Goal: Task Accomplishment & Management: Use online tool/utility

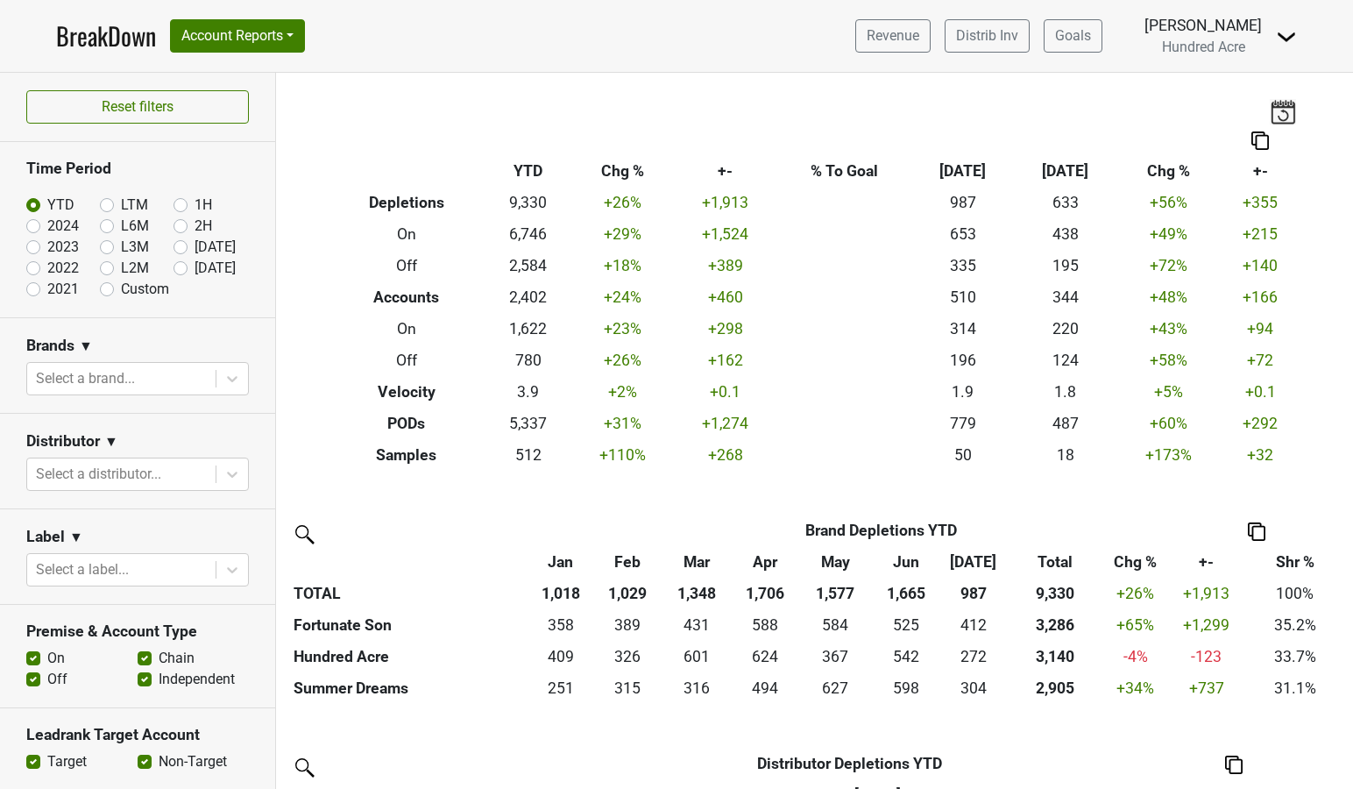
scroll to position [570, 0]
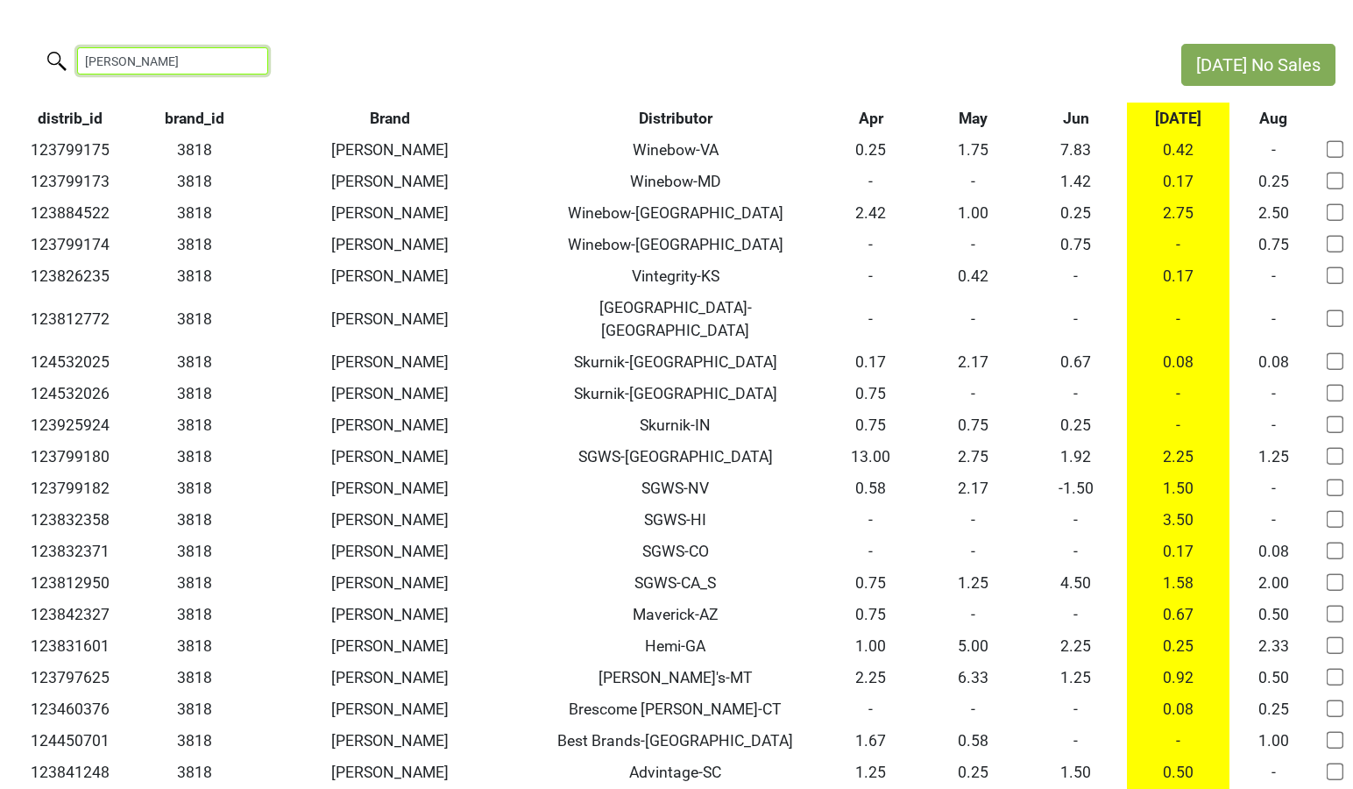
drag, startPoint x: 160, startPoint y: 65, endPoint x: -60, endPoint y: 27, distance: 223.2
click at [0, 27] on html "Jul No Sales colgin distrib_id brand_id Brand Distributor Apr May Jun Jul Aug 1…" at bounding box center [676, 431] width 1353 height 863
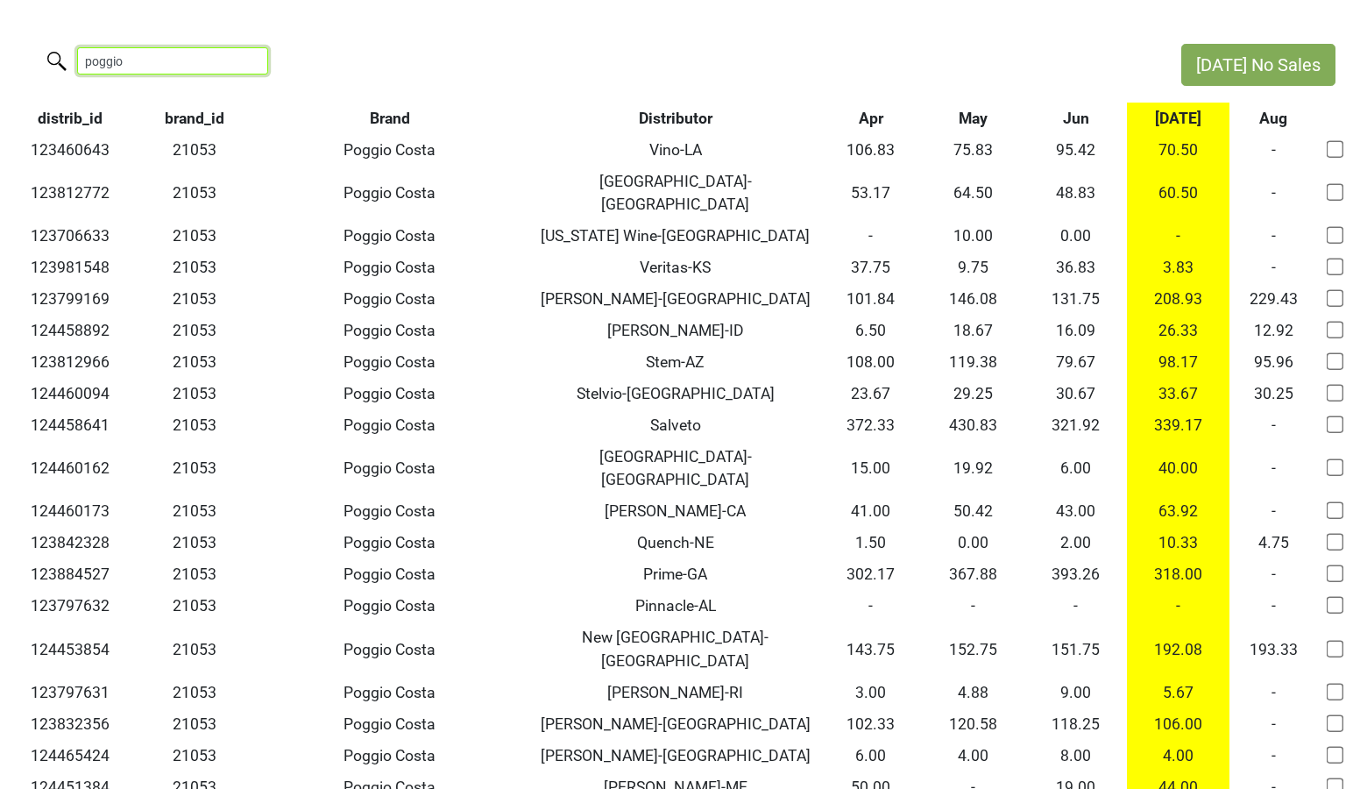
drag, startPoint x: 138, startPoint y: 61, endPoint x: 1, endPoint y: 52, distance: 137.1
click at [1, 52] on div "poggio" at bounding box center [582, 63] width 1164 height 38
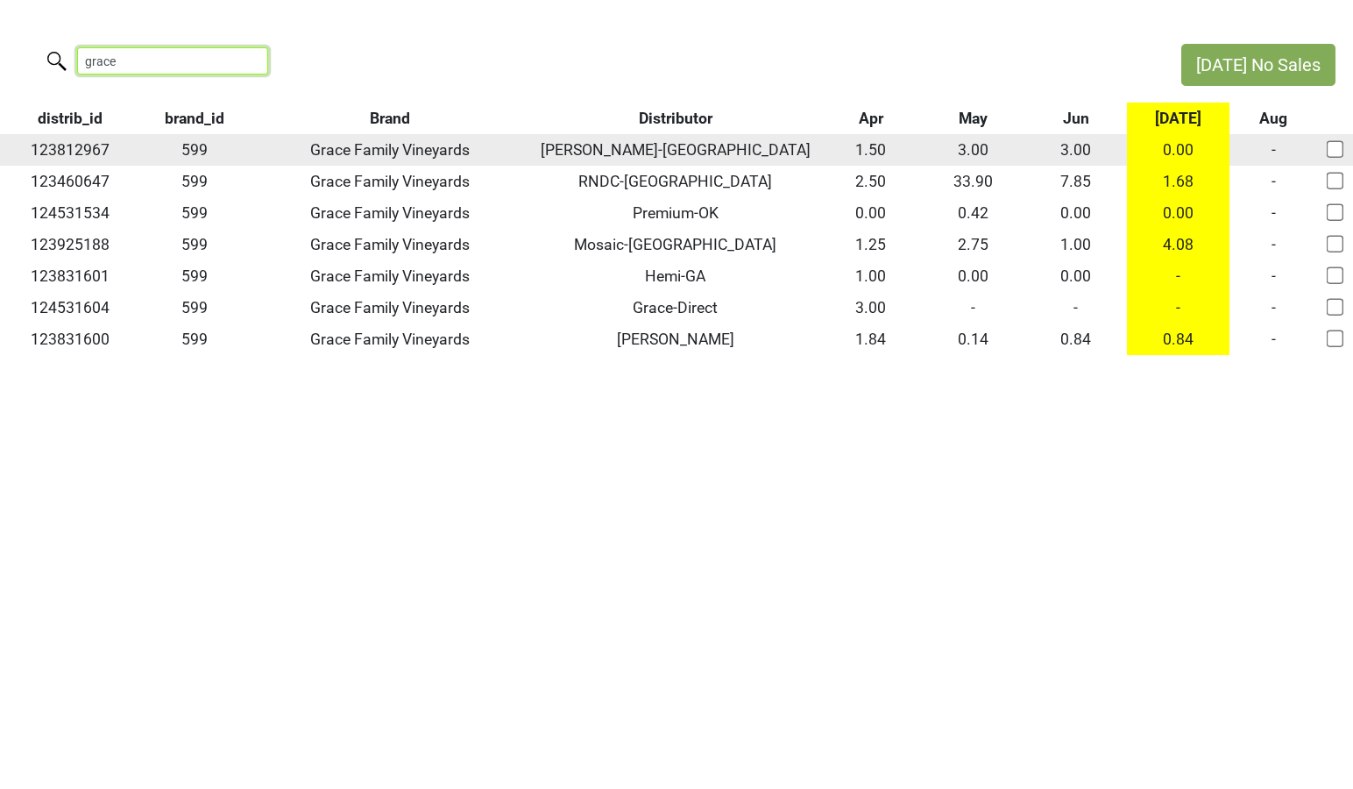
type input "grace"
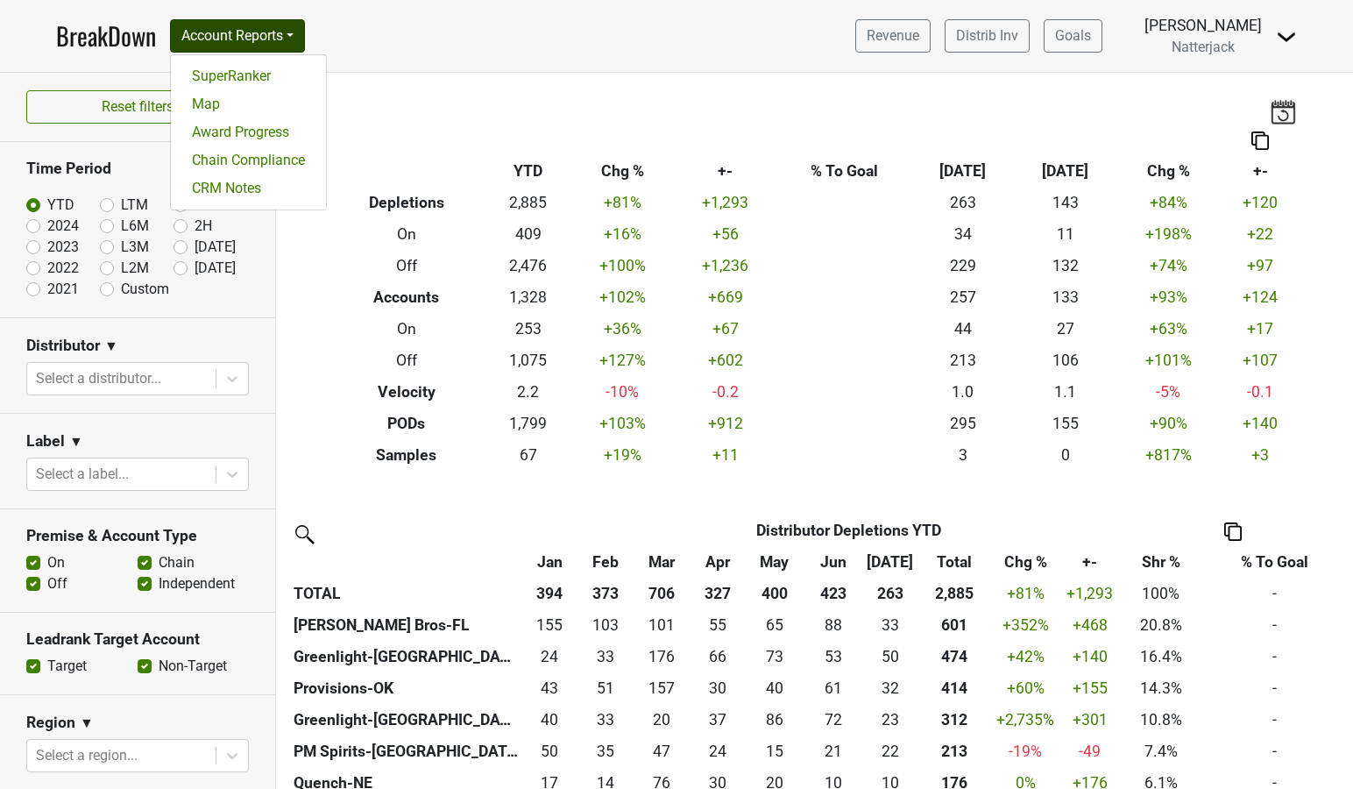
click at [252, 191] on link "CRM Notes" at bounding box center [248, 188] width 155 height 28
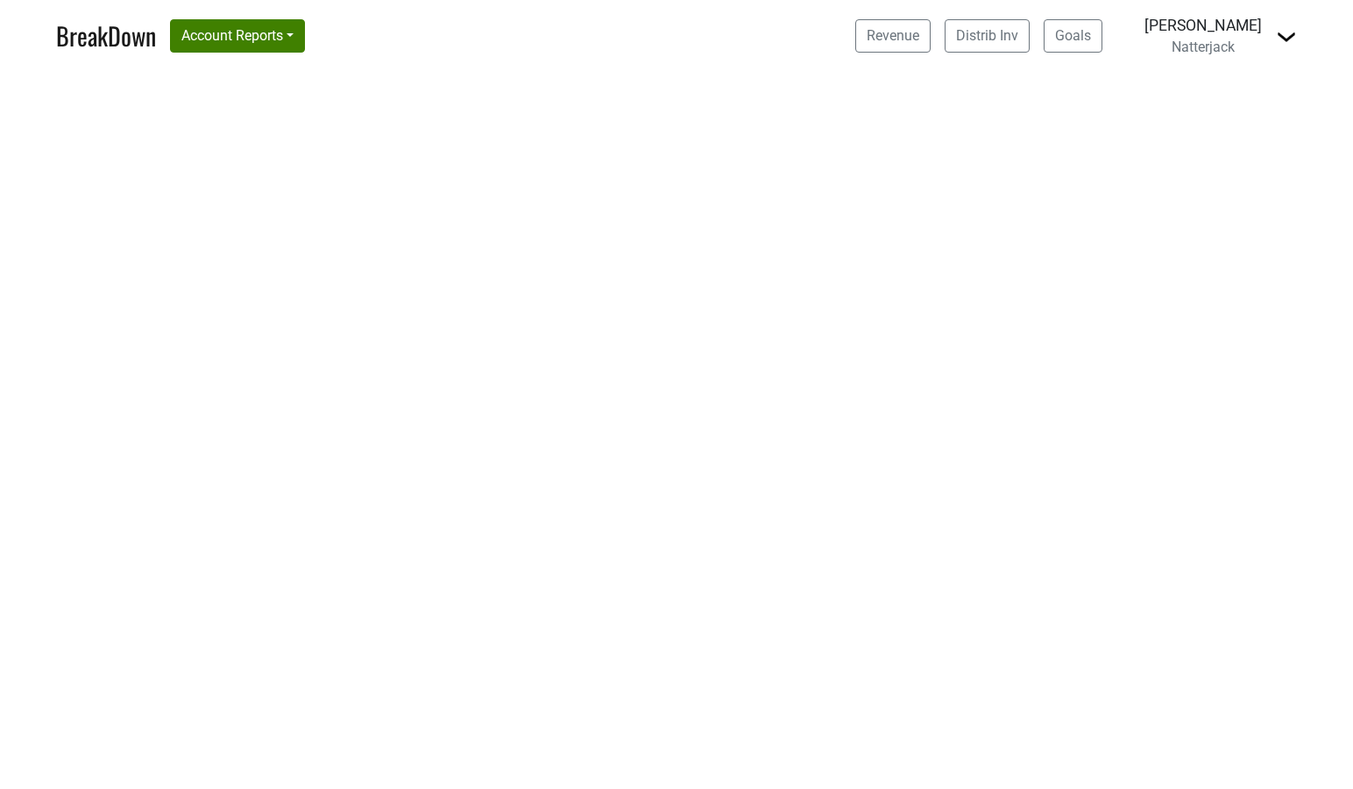
select select "TX"
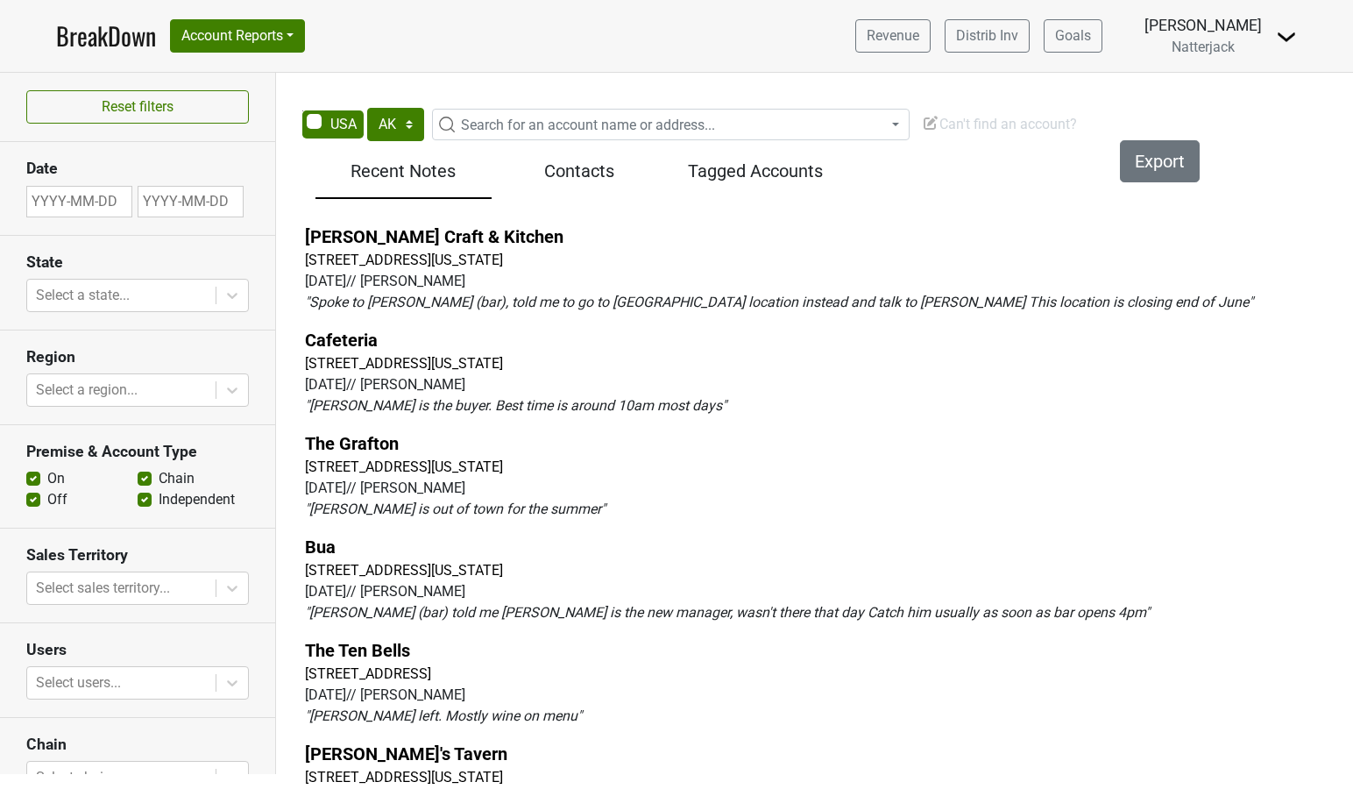
click at [998, 124] on span "Can't find an account?" at bounding box center [999, 124] width 155 height 17
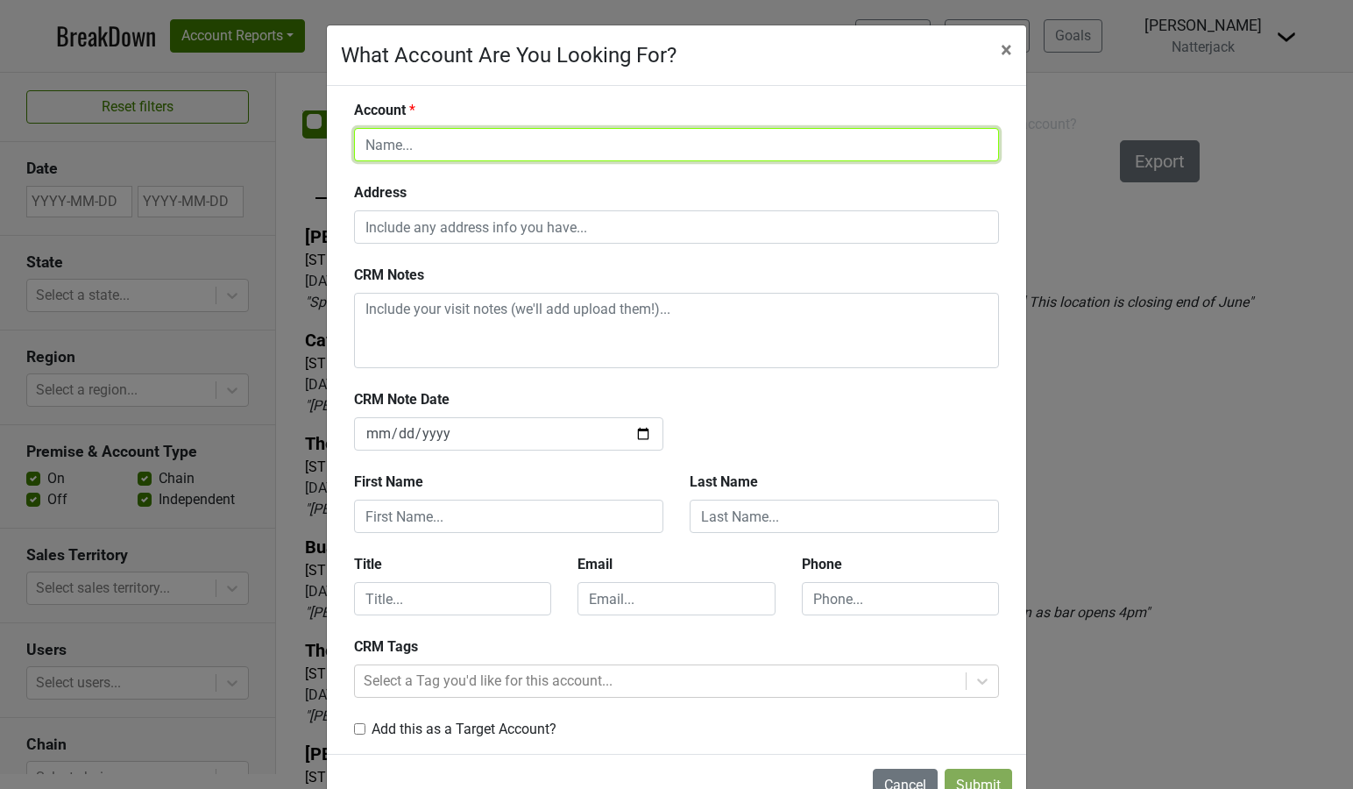
click at [516, 144] on input "text" at bounding box center [676, 144] width 645 height 33
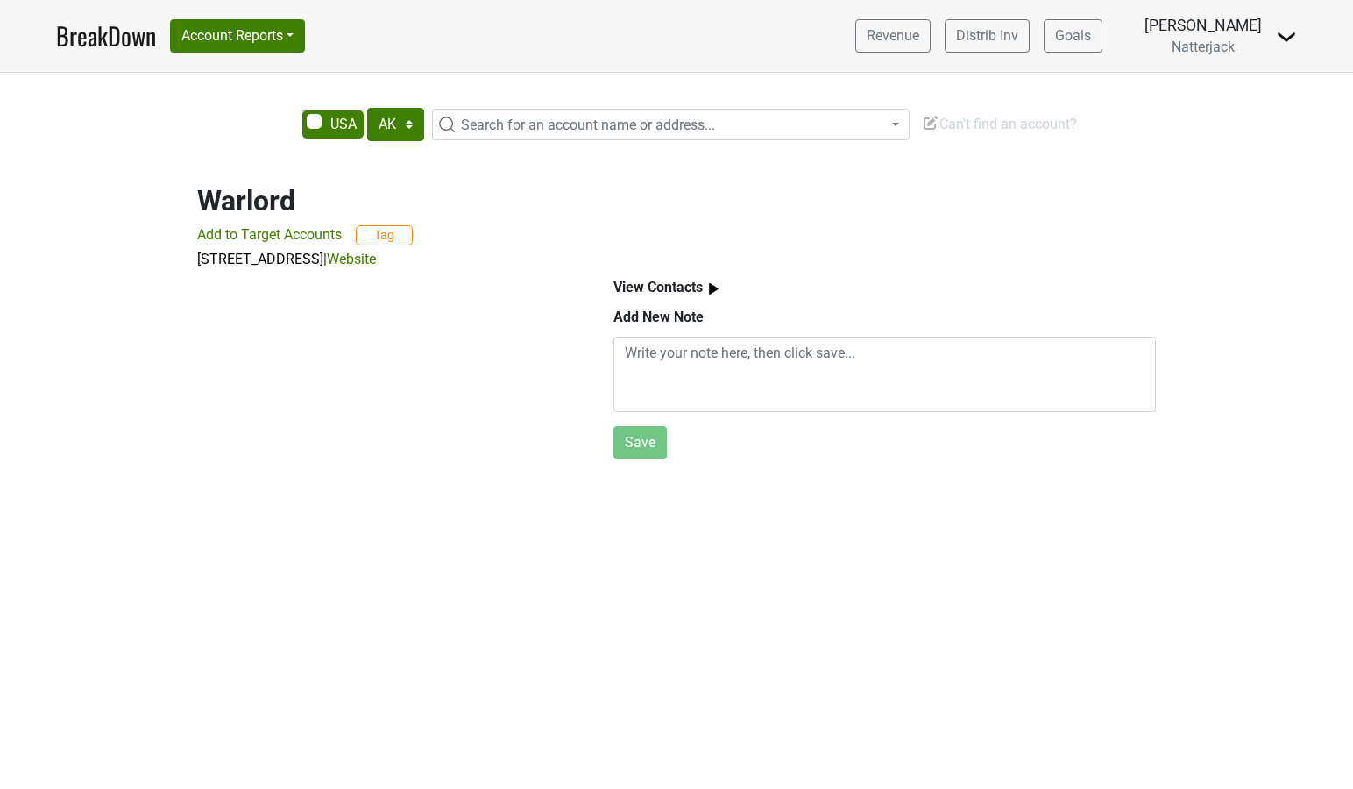
select select "[GEOGRAPHIC_DATA]"
click at [963, 127] on span "Can't find an account?" at bounding box center [999, 124] width 155 height 17
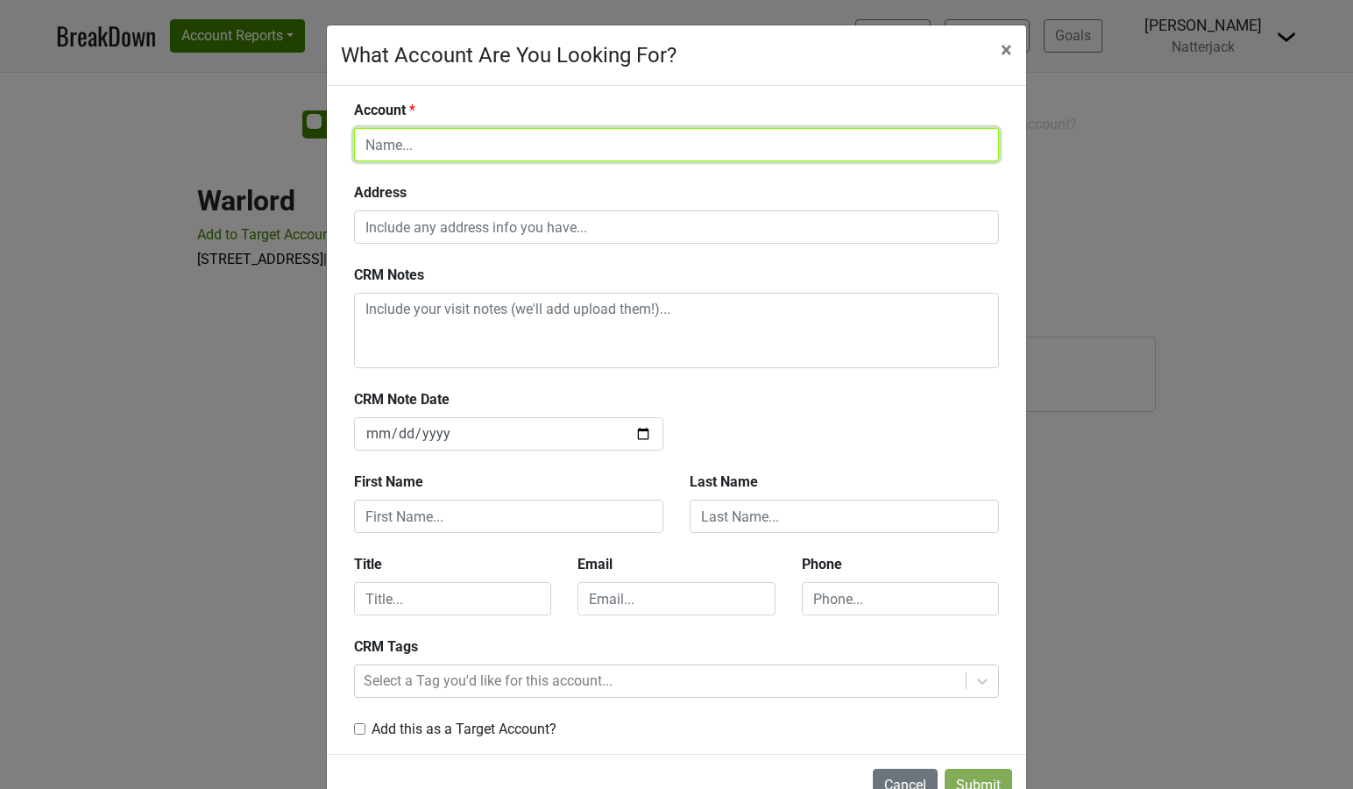
click at [648, 132] on input "text" at bounding box center [676, 144] width 645 height 33
type input "Test"
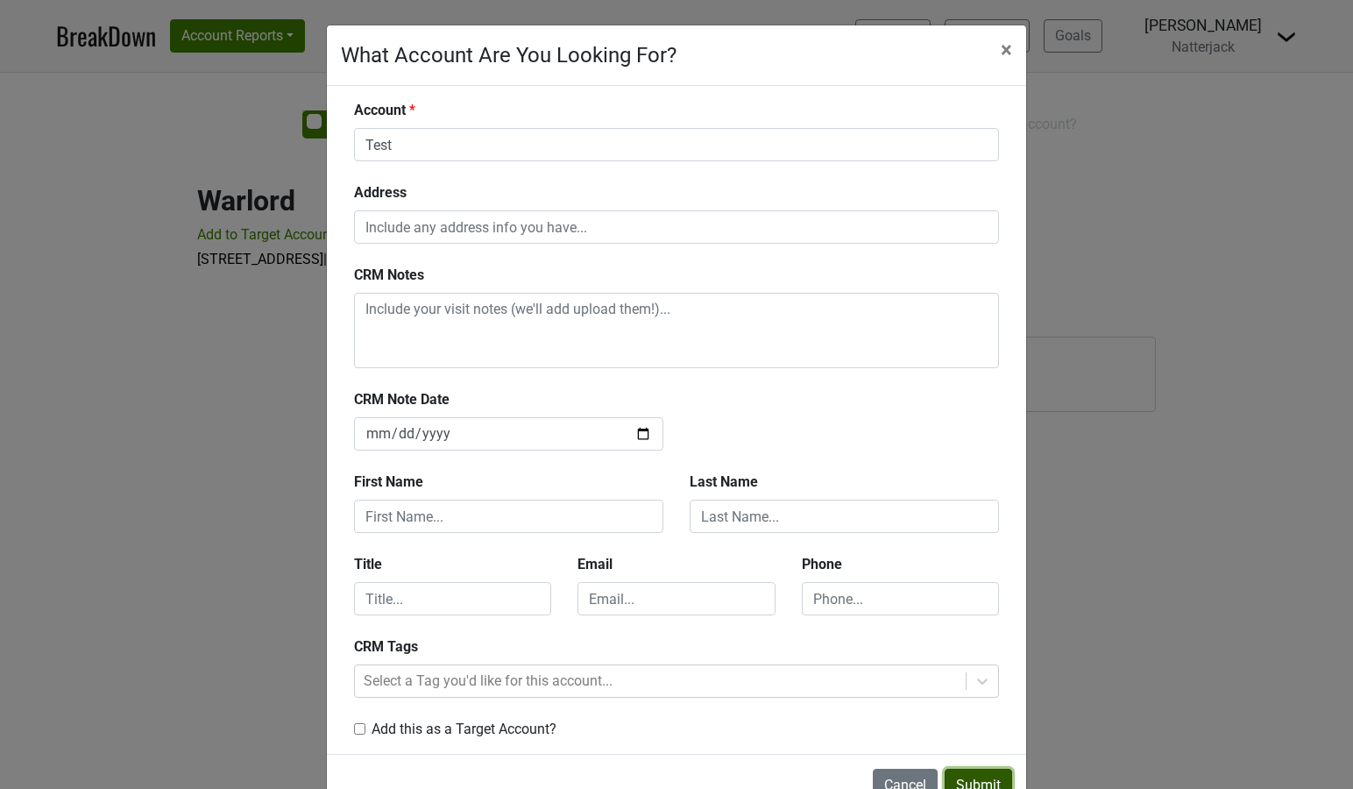
click at [969, 778] on button "Submit" at bounding box center [978, 785] width 67 height 33
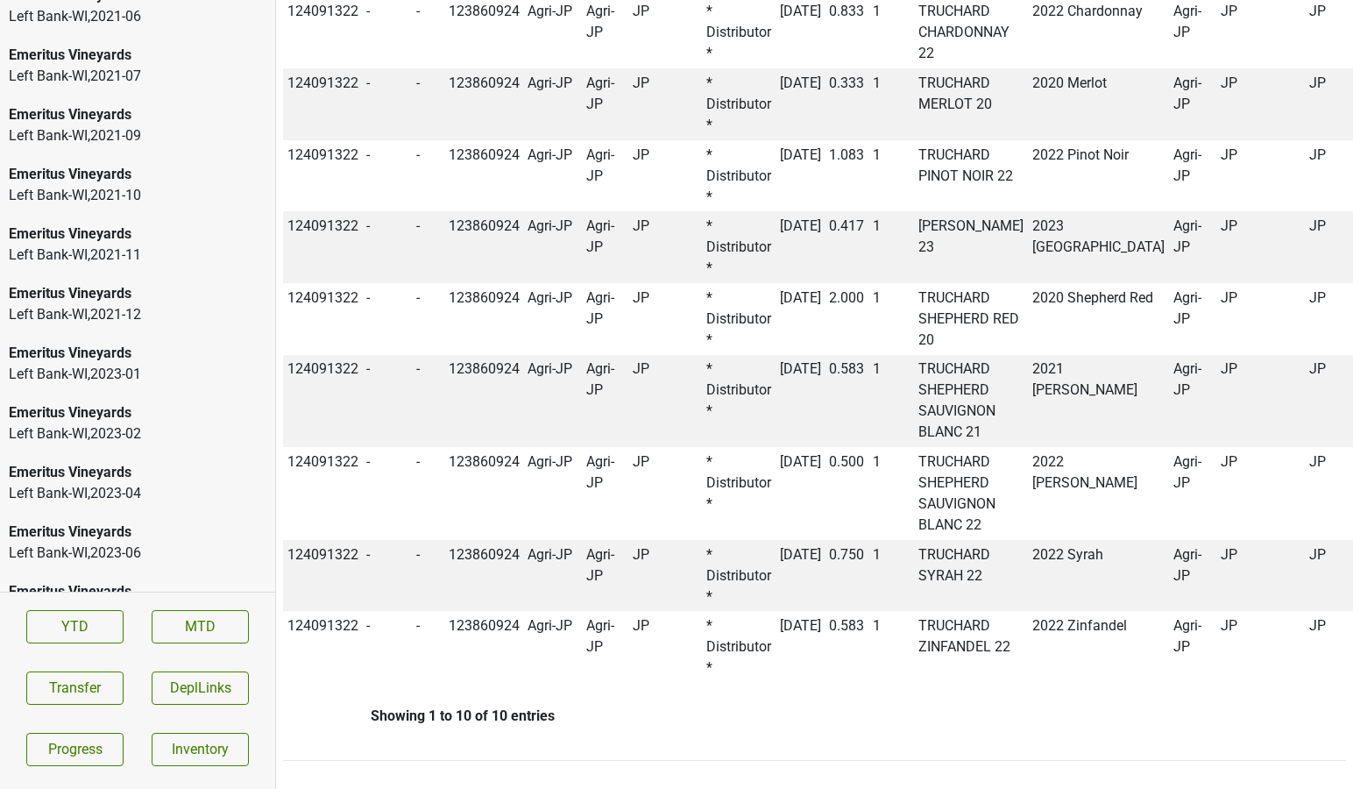
scroll to position [2746, 0]
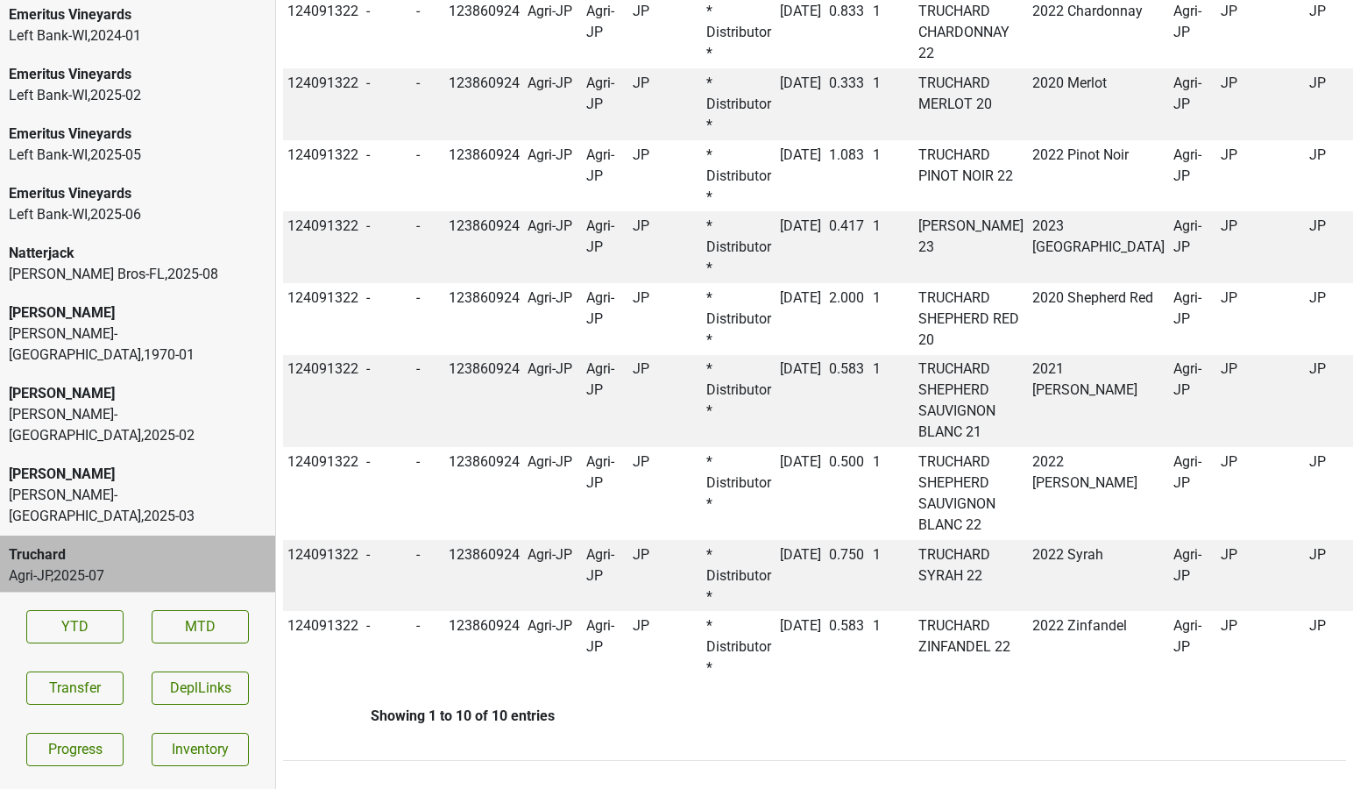
click at [126, 281] on div "[PERSON_NAME] Bros-[GEOGRAPHIC_DATA] , 2025 - 08" at bounding box center [138, 274] width 258 height 21
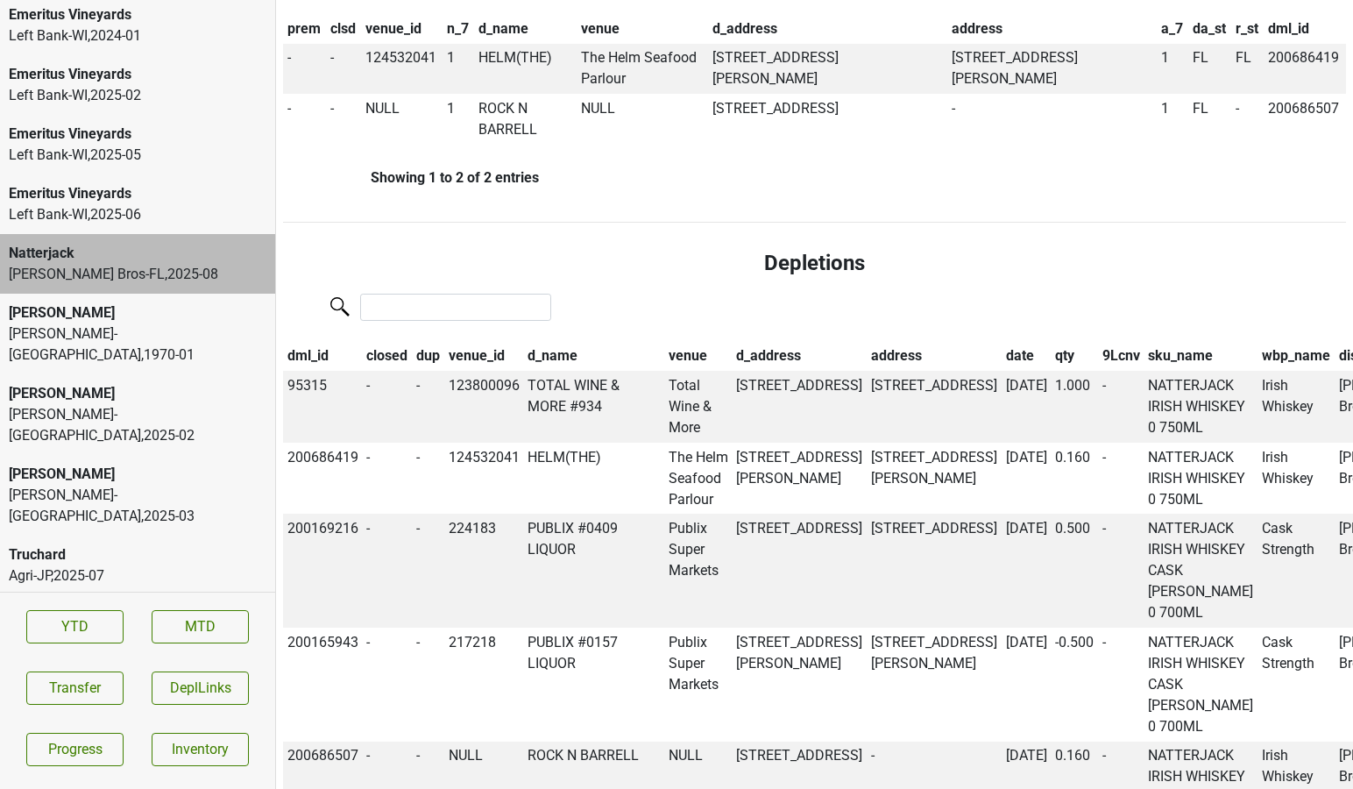
scroll to position [0, 0]
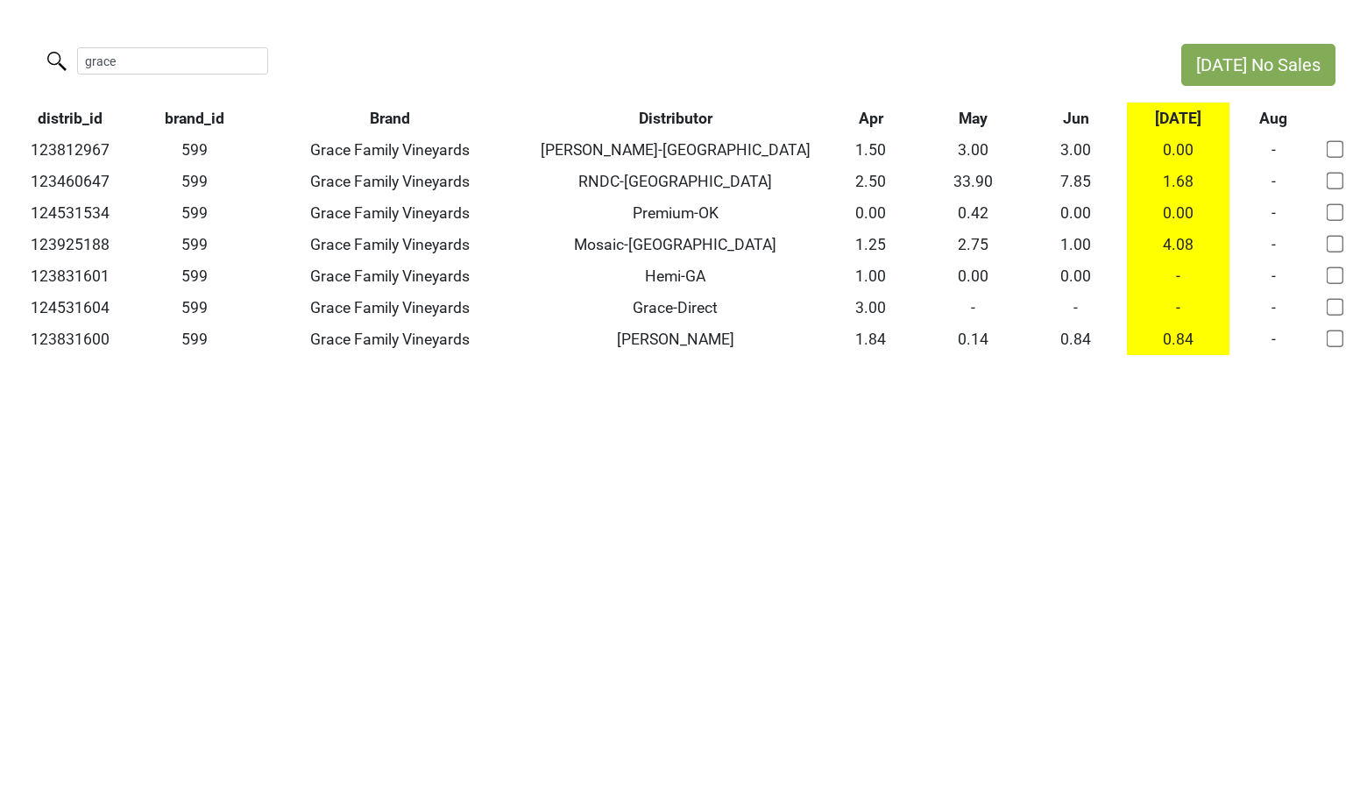
click at [244, 61] on input "grace" at bounding box center [172, 60] width 191 height 27
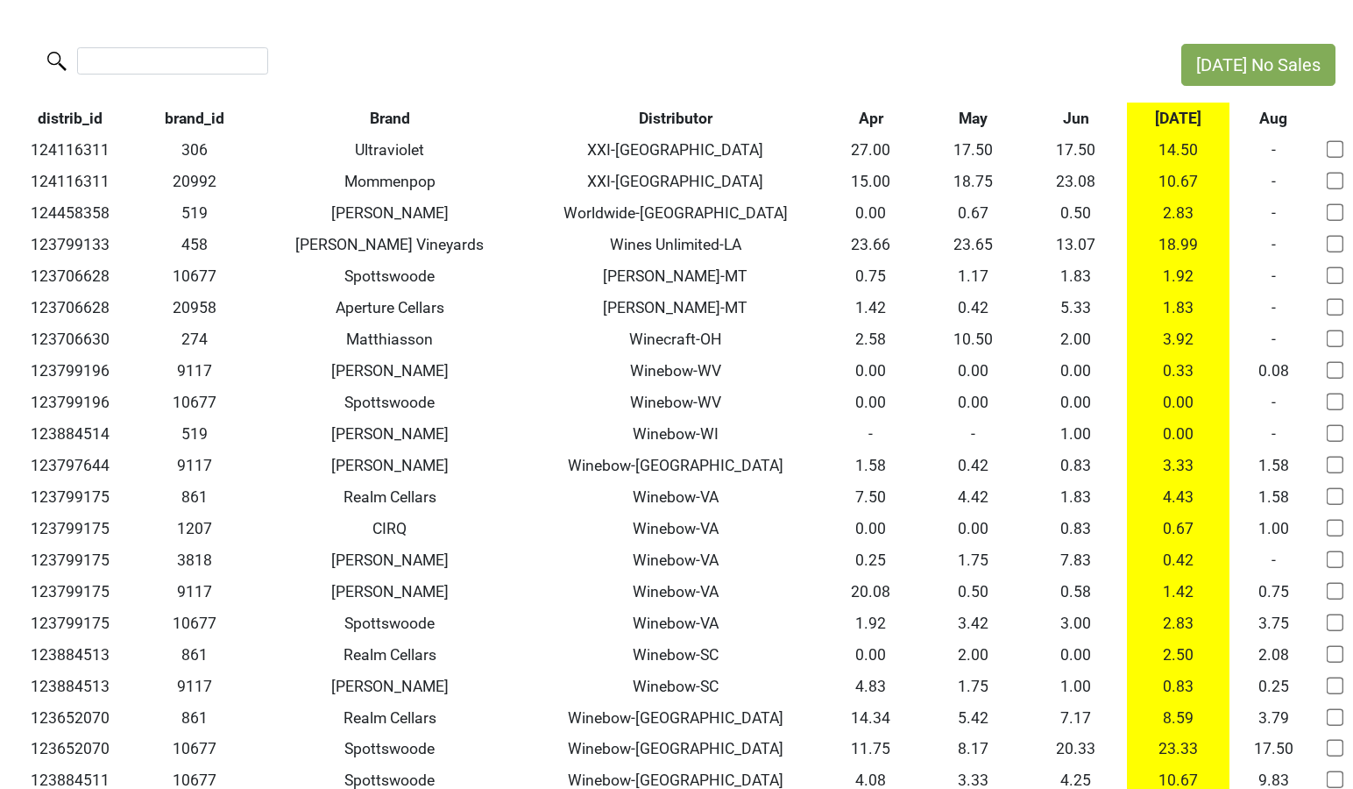
click at [1184, 111] on th "Jul" at bounding box center [1178, 119] width 103 height 32
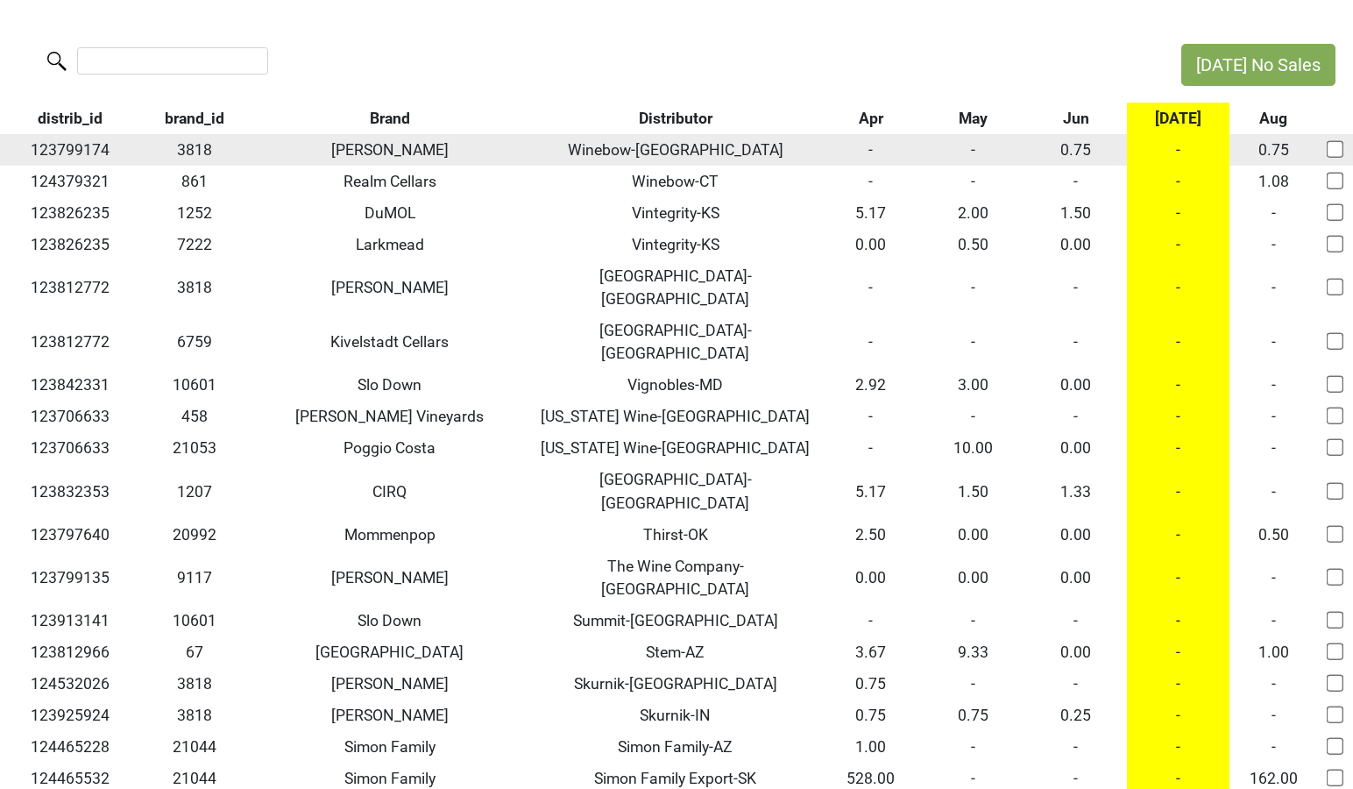
click at [1336, 152] on input "checkbox" at bounding box center [1336, 149] width 18 height 18
checkbox input "true"
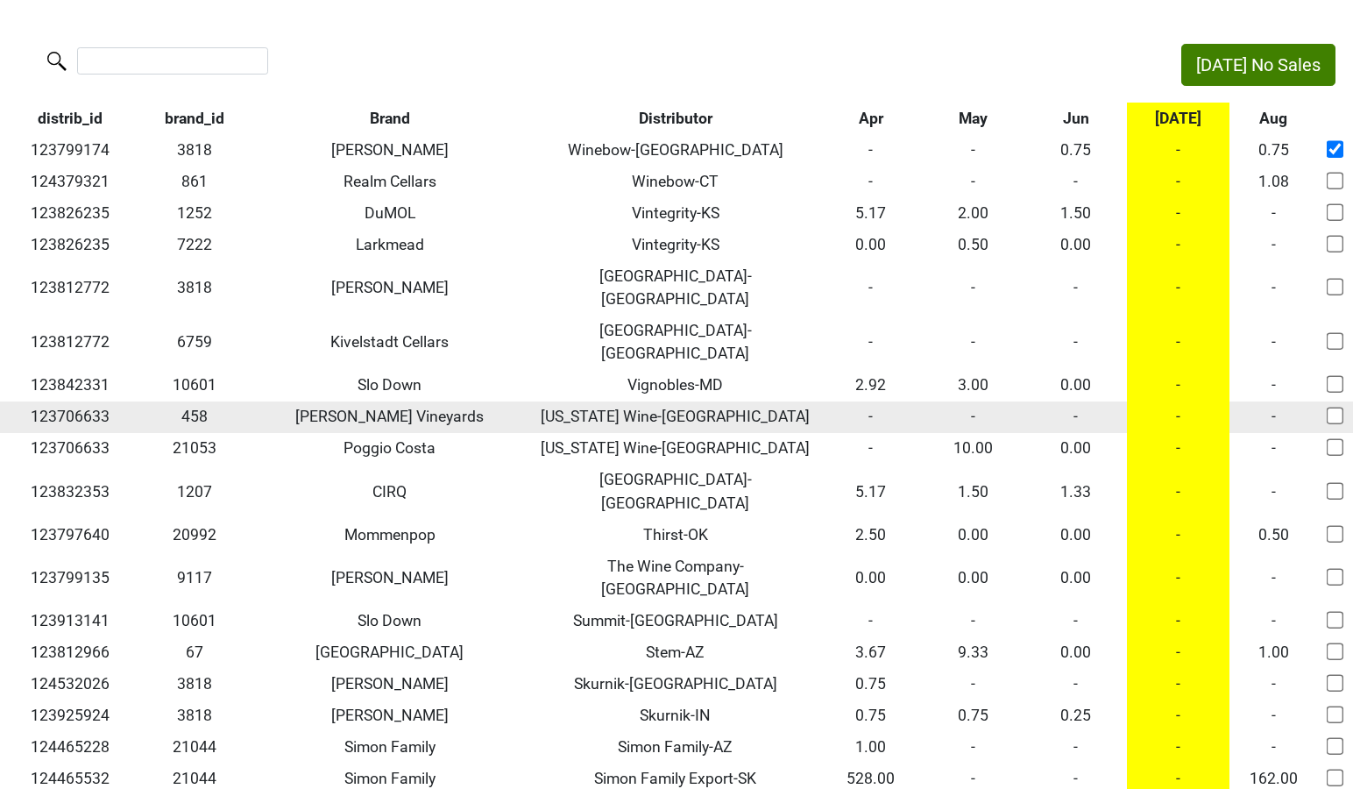
click at [1329, 408] on input "checkbox" at bounding box center [1336, 417] width 18 height 18
checkbox input "true"
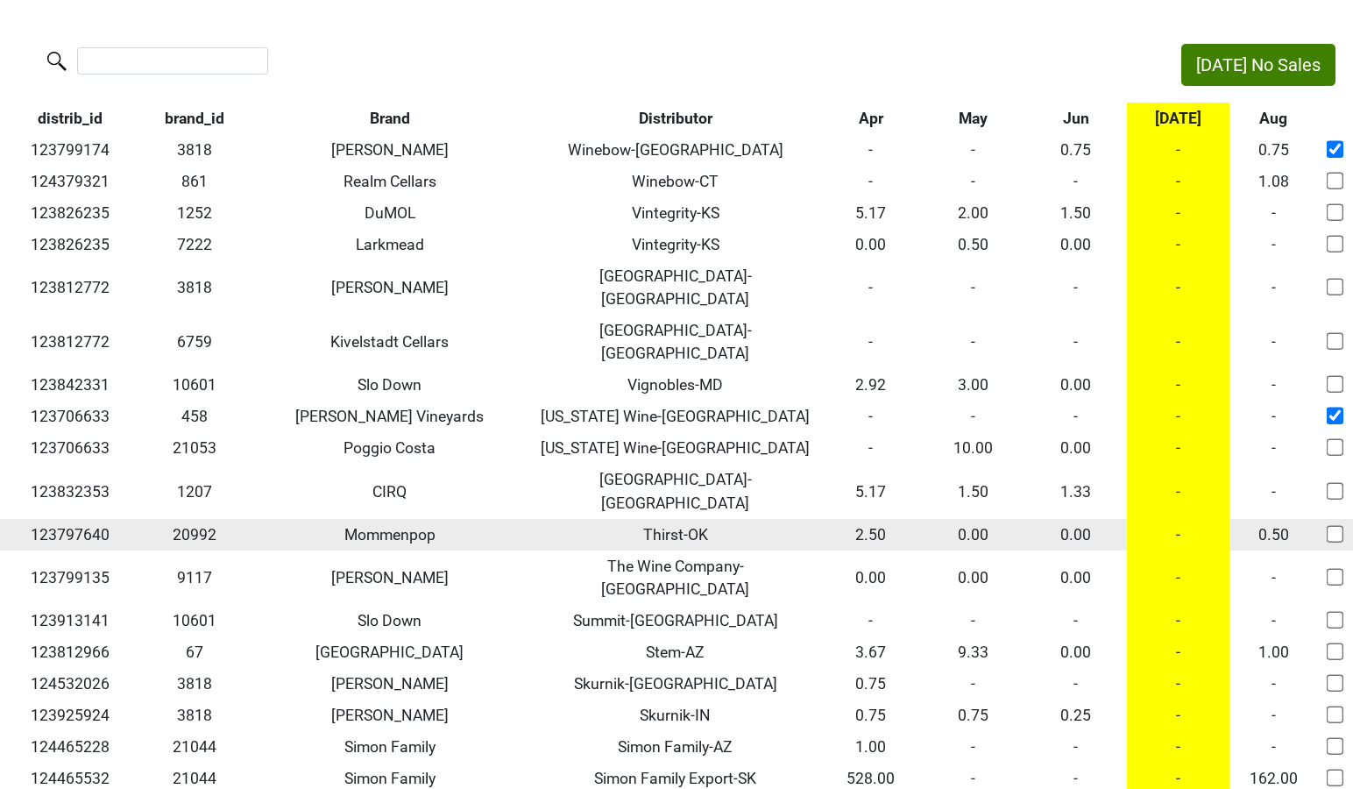
click at [1331, 525] on input "checkbox" at bounding box center [1336, 534] width 18 height 18
checkbox input "true"
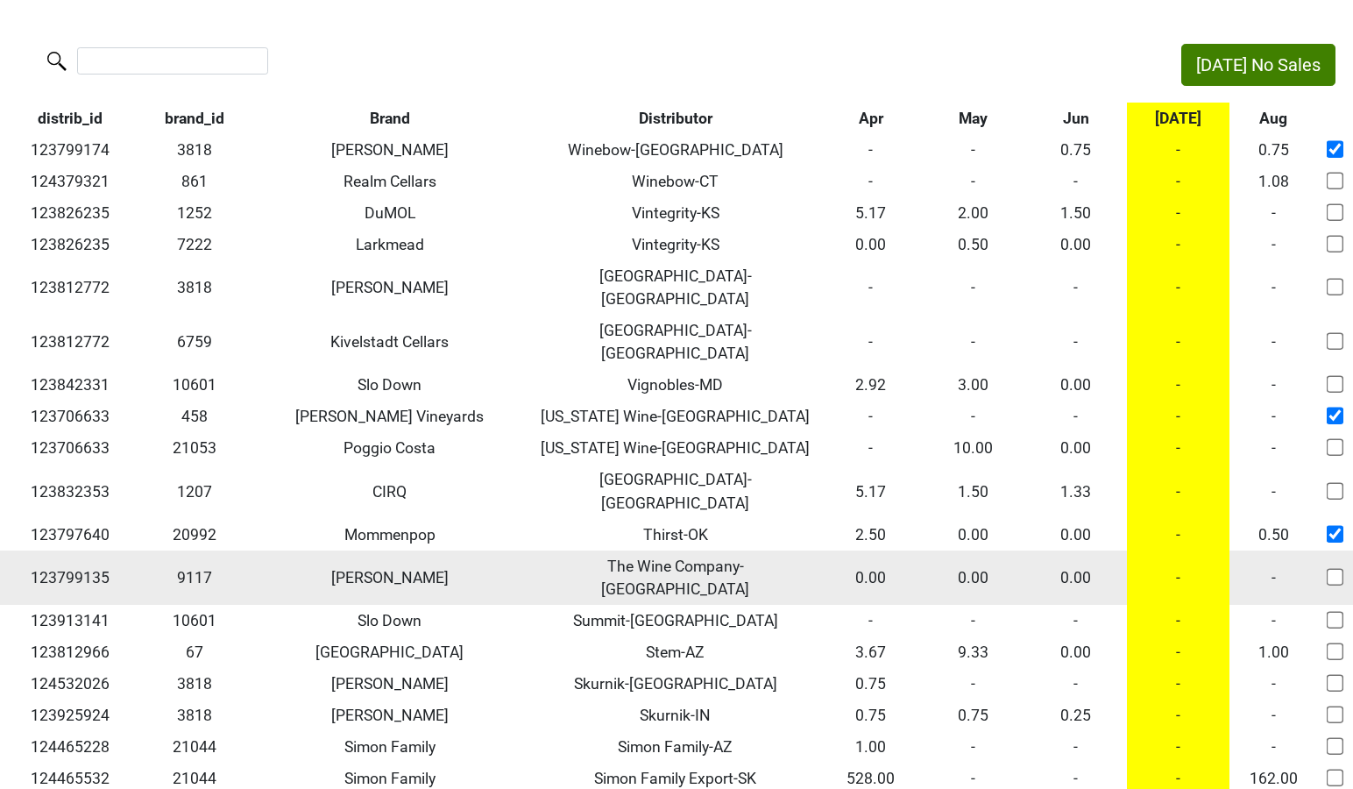
click at [1332, 568] on input "checkbox" at bounding box center [1336, 577] width 18 height 18
click at [1334, 568] on input "checkbox" at bounding box center [1336, 577] width 18 height 18
checkbox input "false"
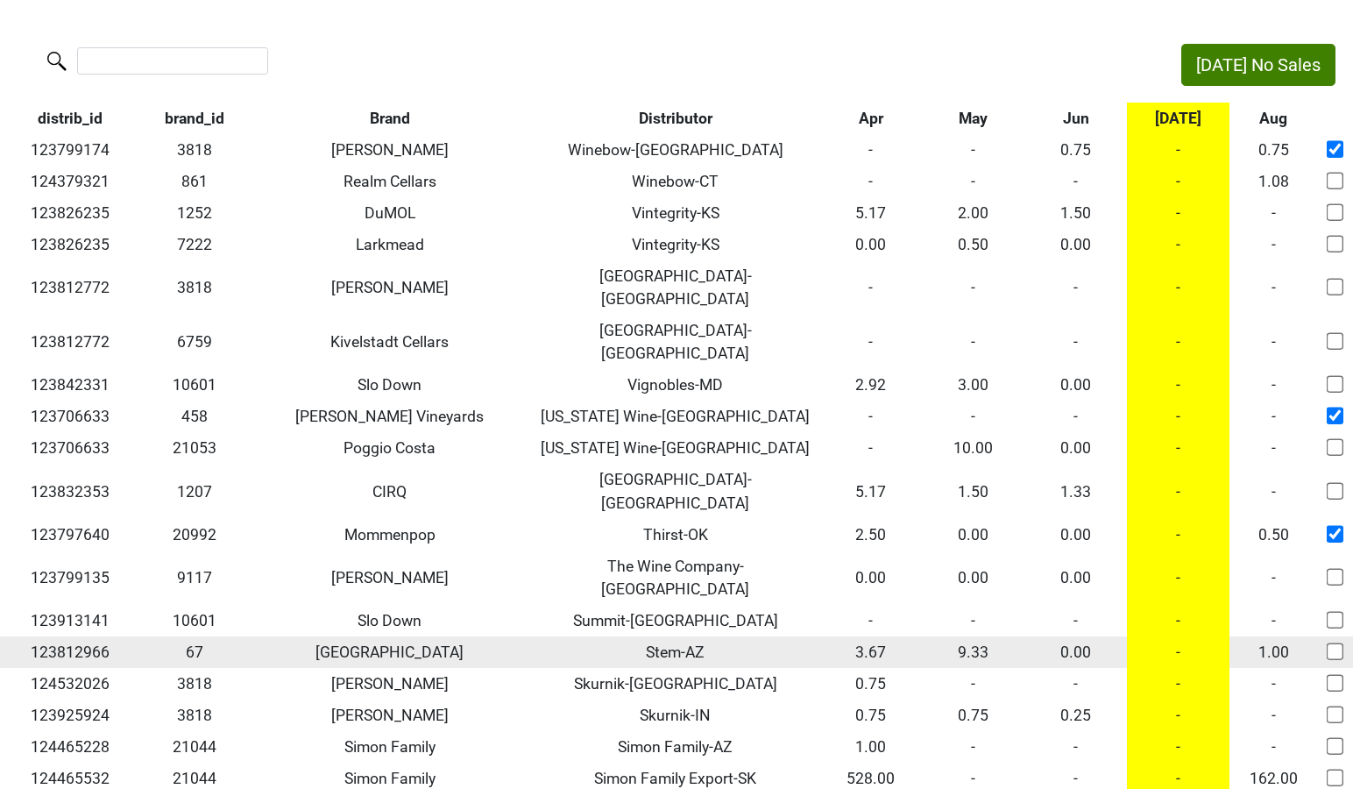
click at [1339, 643] on input "checkbox" at bounding box center [1336, 652] width 18 height 18
checkbox input "true"
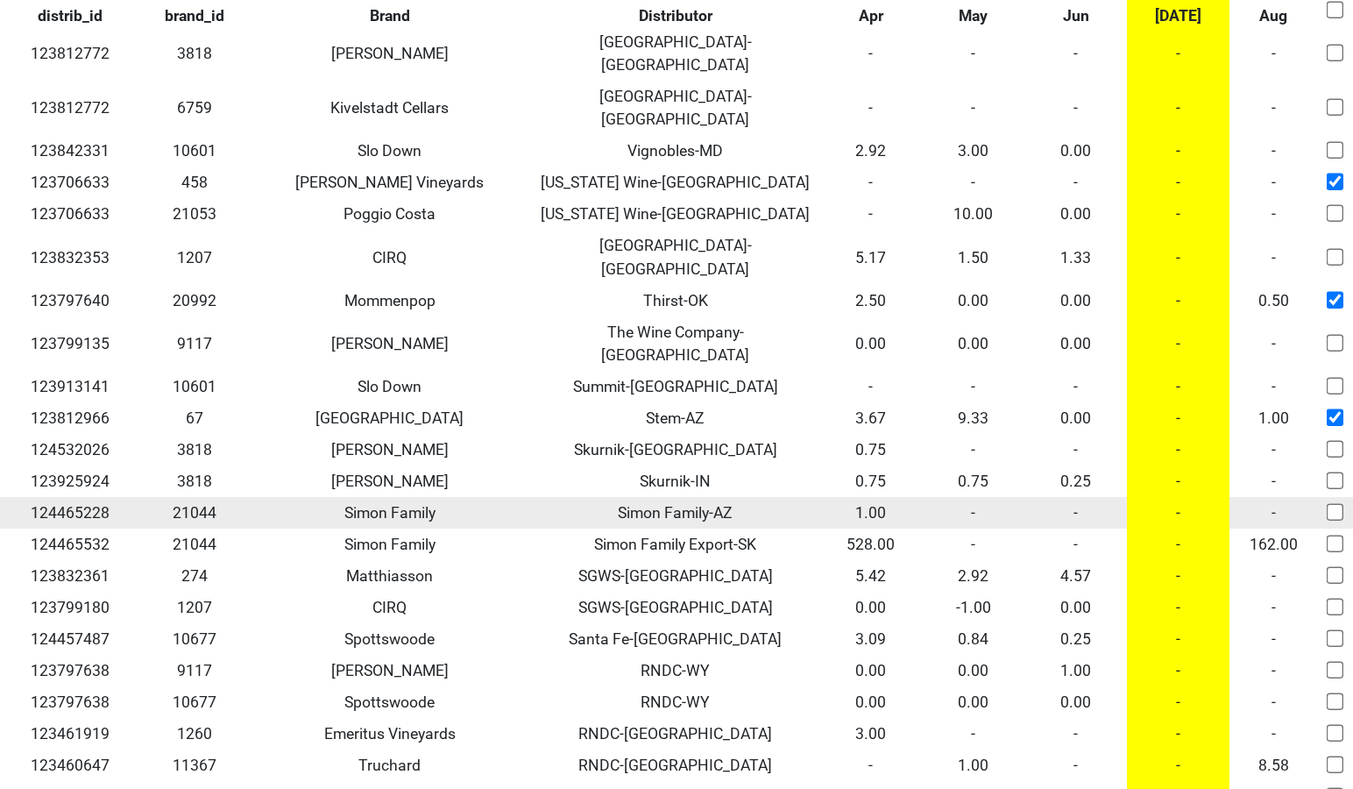
scroll to position [235, 0]
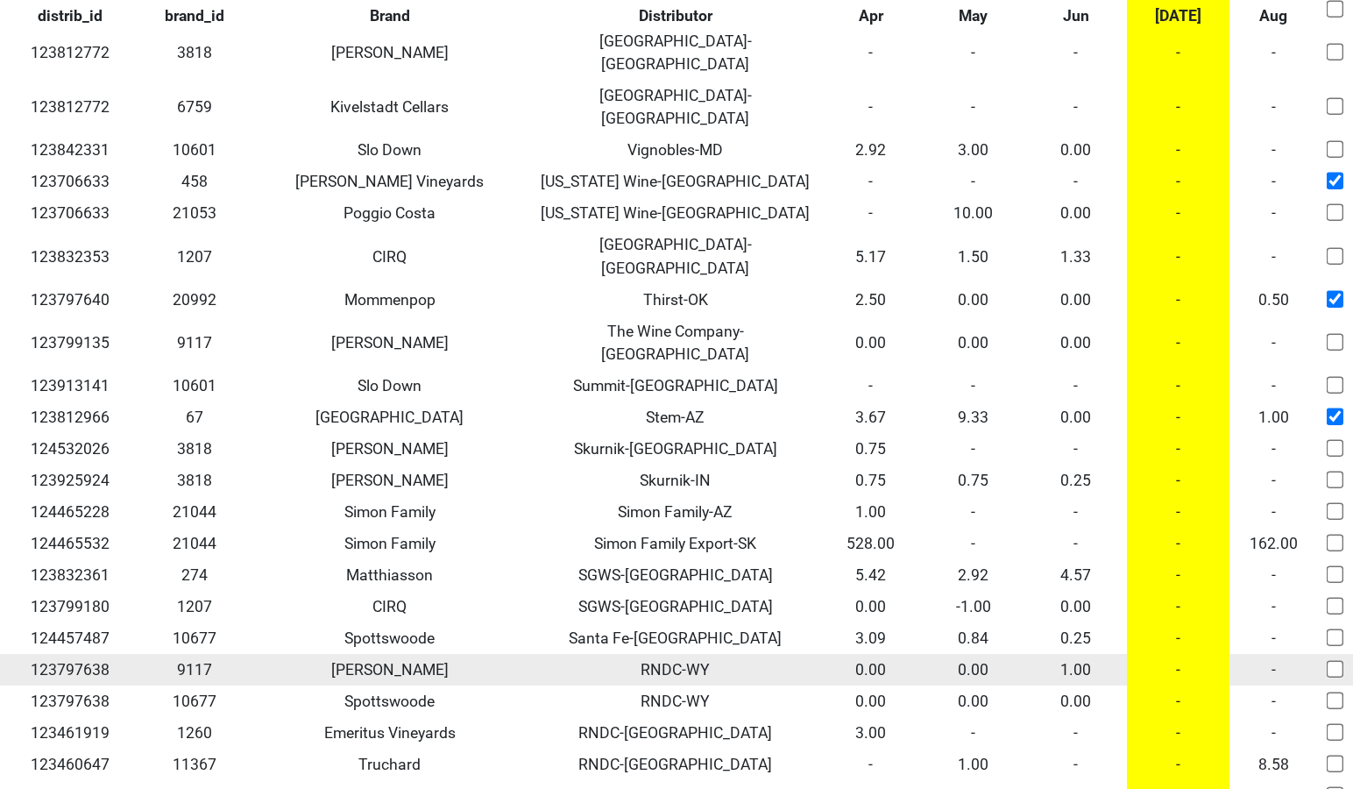
click at [1339, 660] on input "checkbox" at bounding box center [1336, 669] width 18 height 18
checkbox input "true"
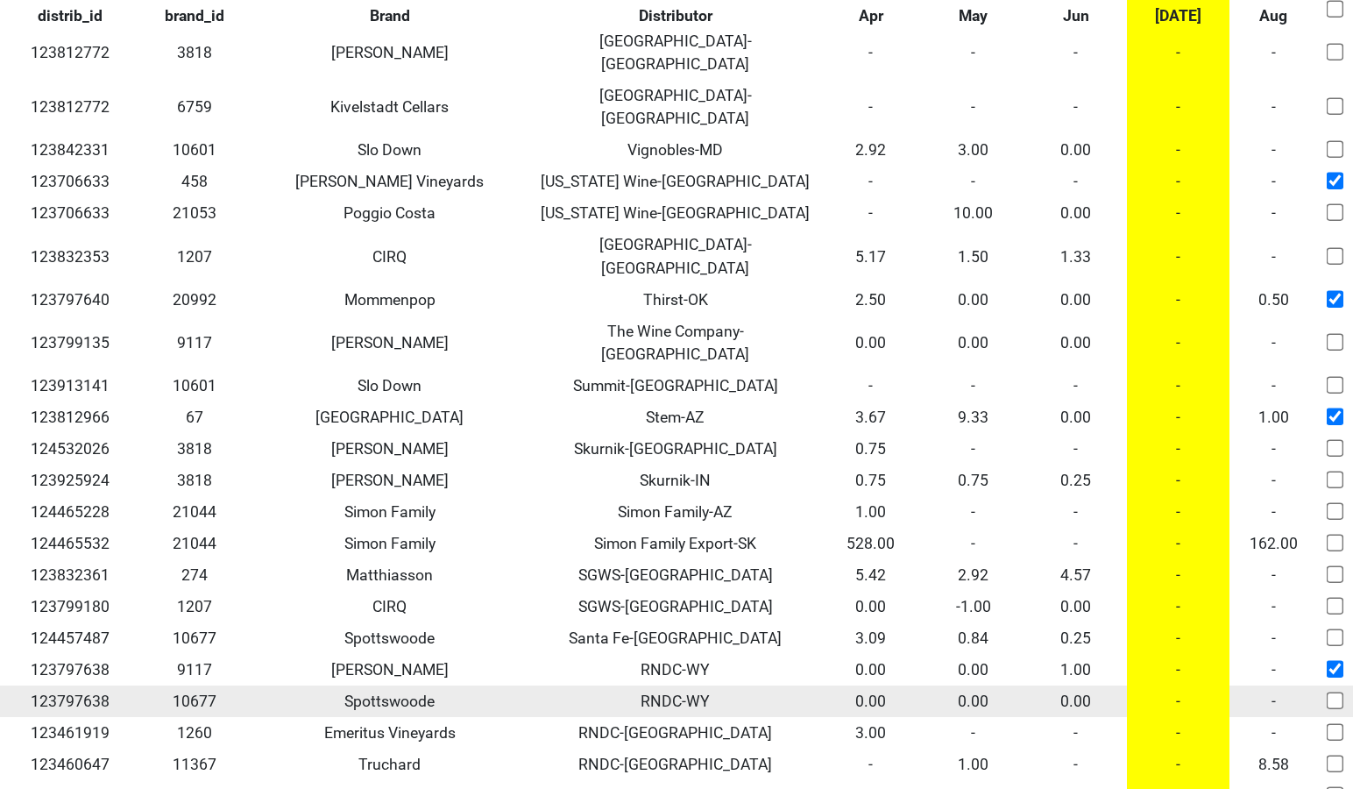
click at [1331, 692] on input "checkbox" at bounding box center [1336, 701] width 18 height 18
checkbox input "true"
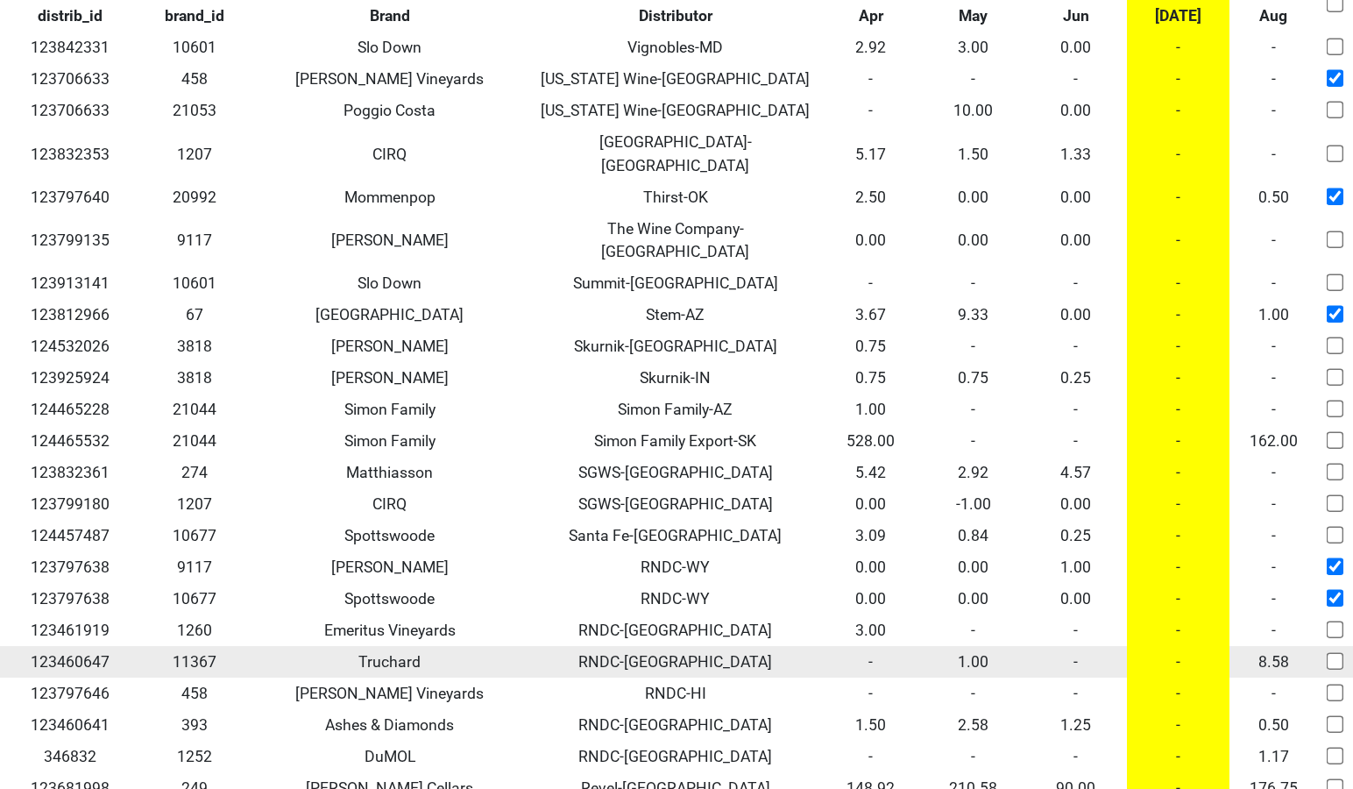
scroll to position [338, 0]
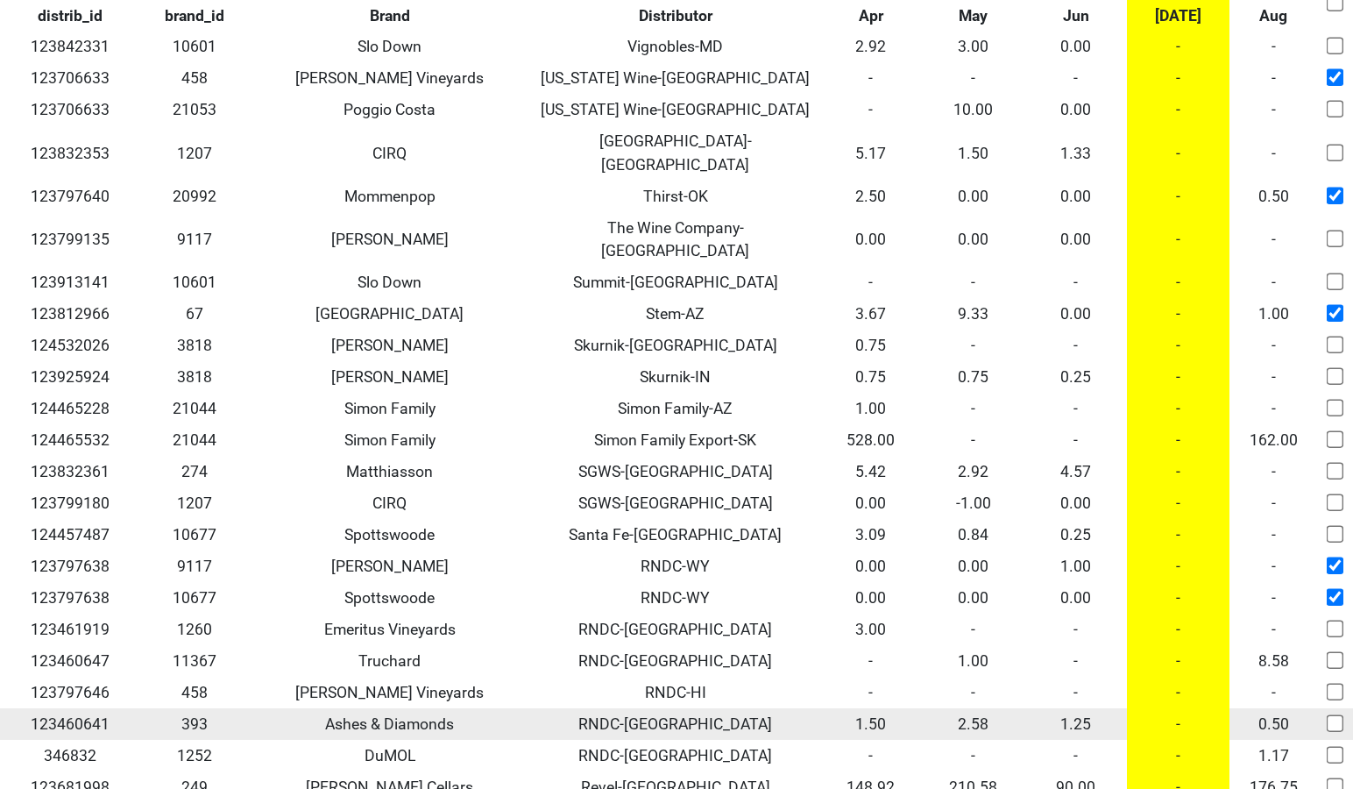
click at [1336, 714] on input "checkbox" at bounding box center [1336, 723] width 18 height 18
checkbox input "true"
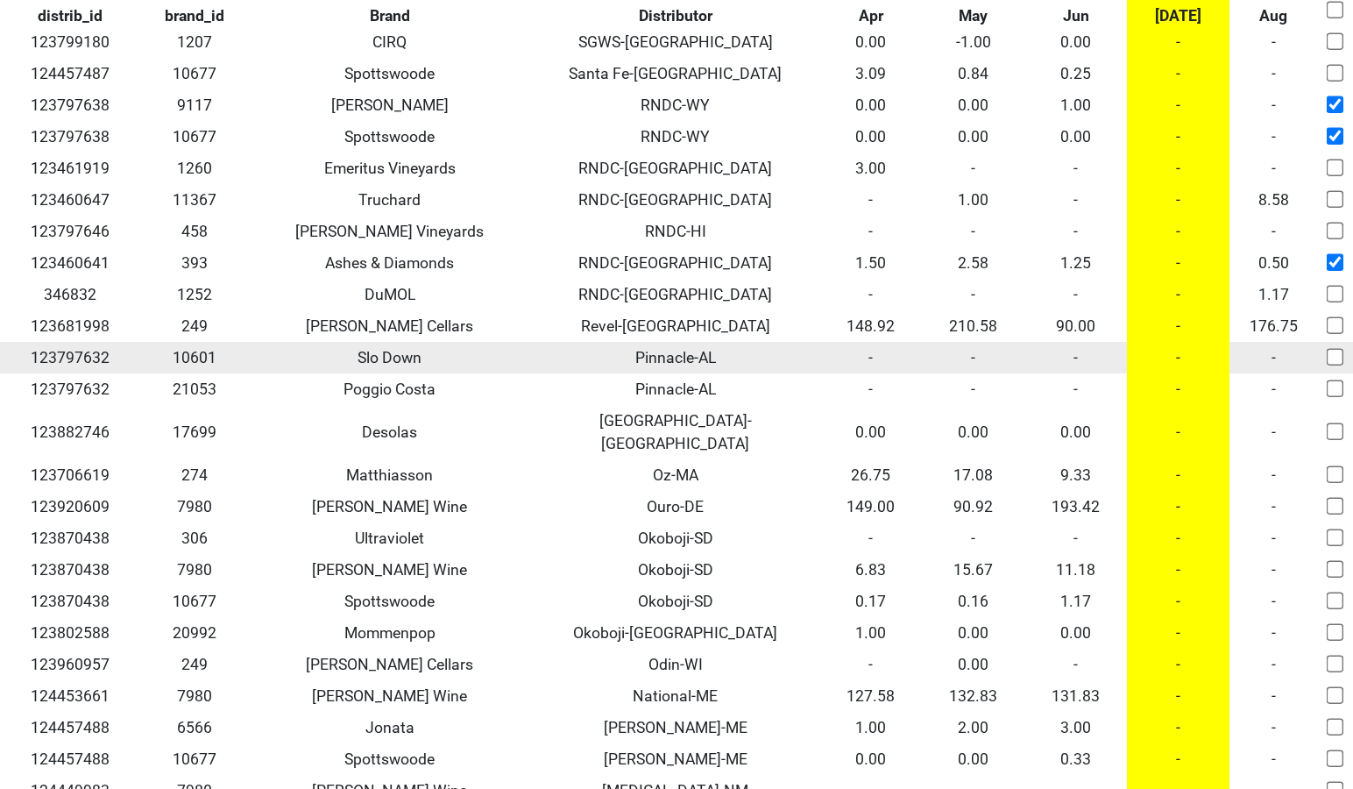
scroll to position [806, 0]
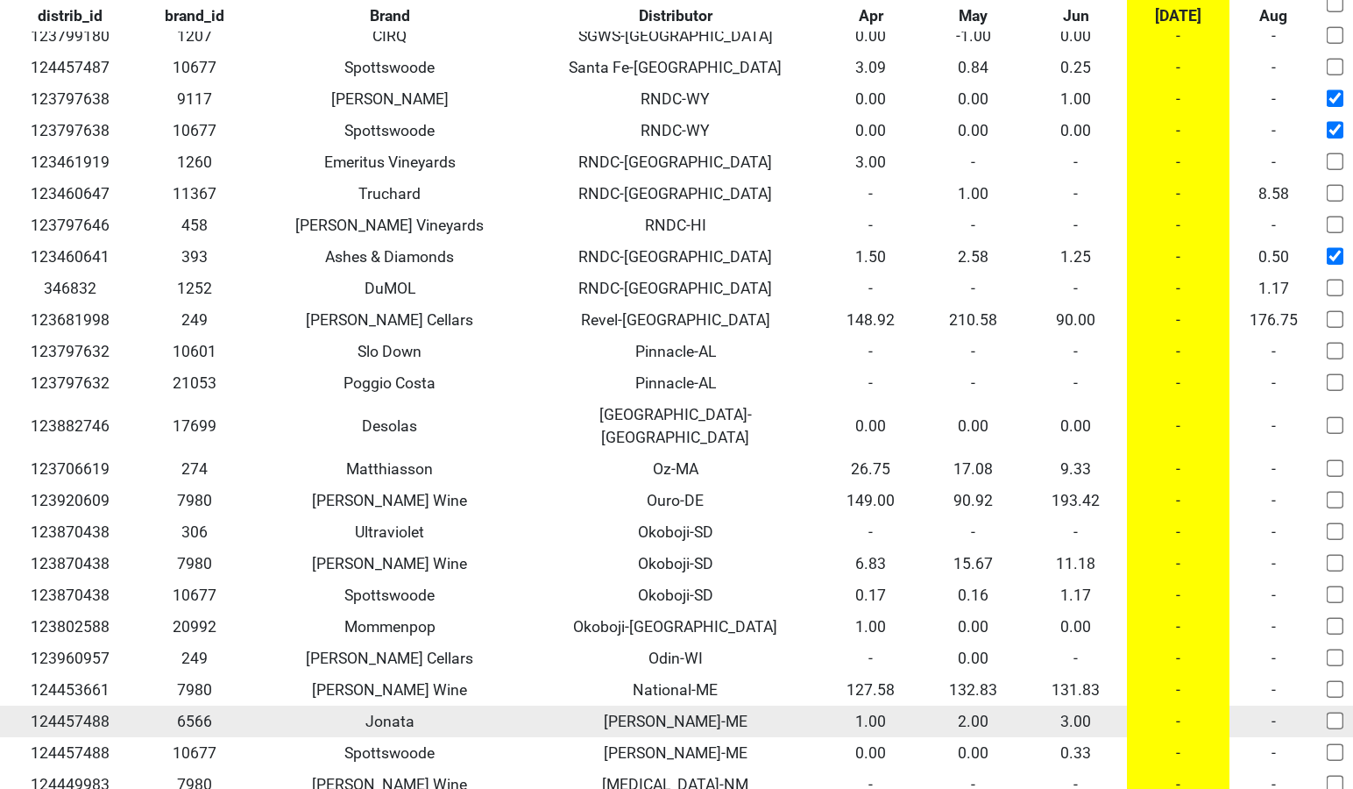
click at [1331, 713] on input "checkbox" at bounding box center [1336, 722] width 18 height 18
checkbox input "true"
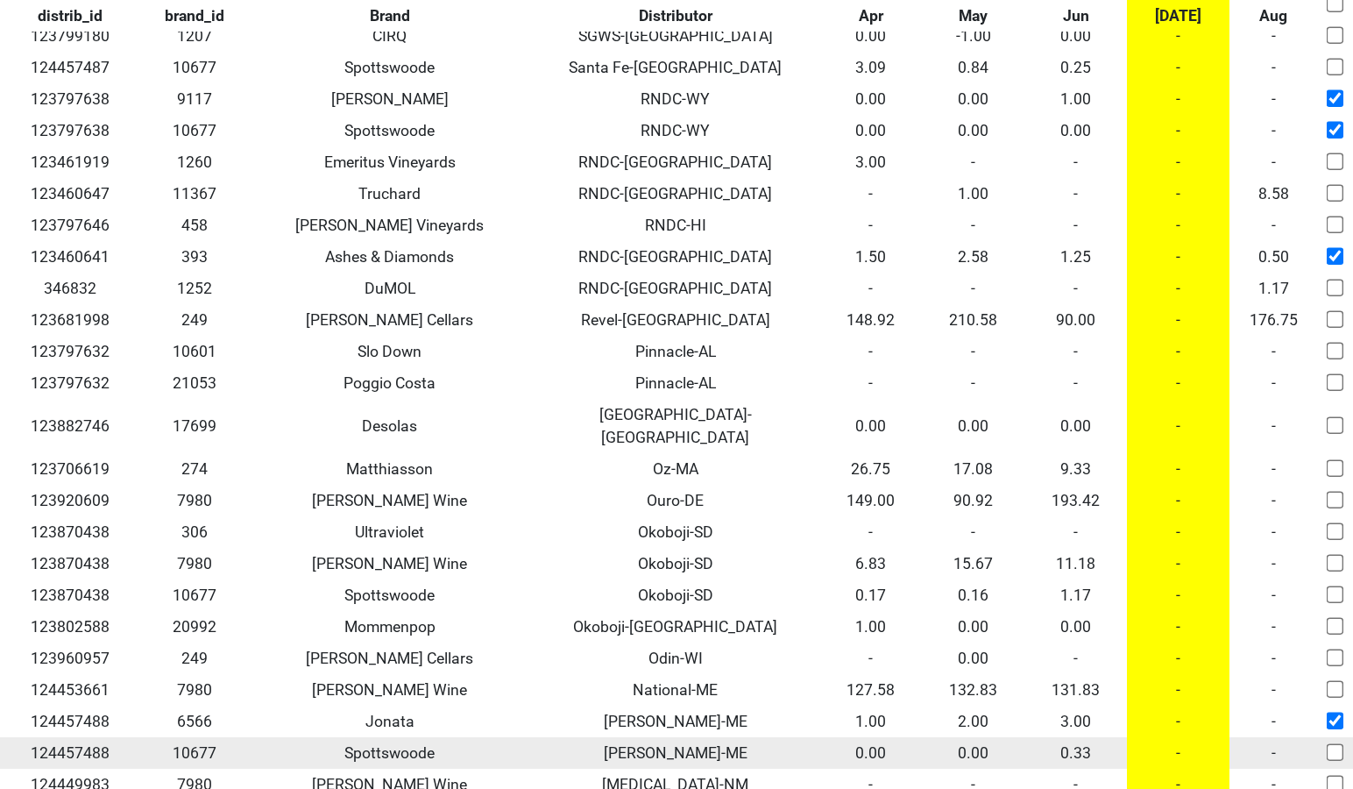
click at [1331, 743] on input "checkbox" at bounding box center [1336, 752] width 18 height 18
checkbox input "false"
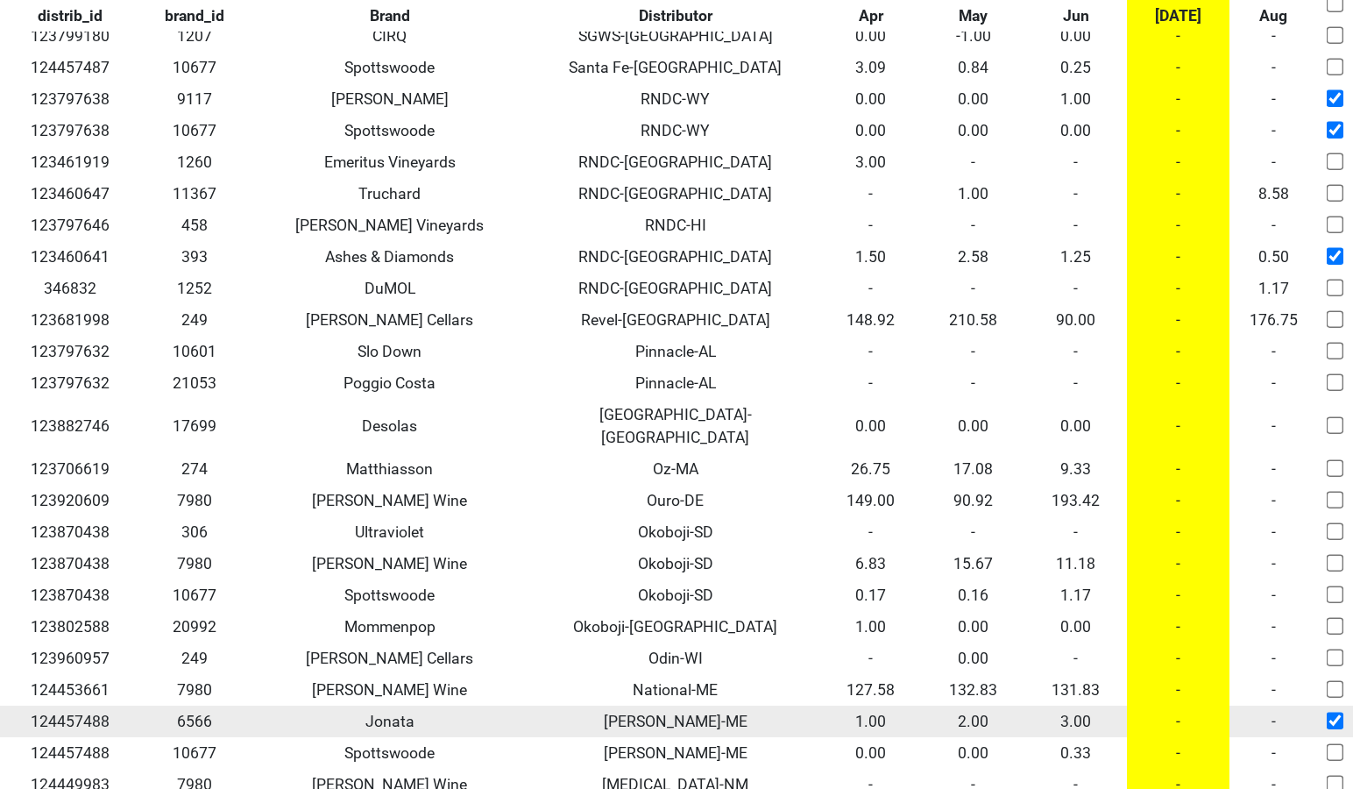
click at [1334, 713] on input "checkbox" at bounding box center [1336, 722] width 18 height 18
checkbox input "false"
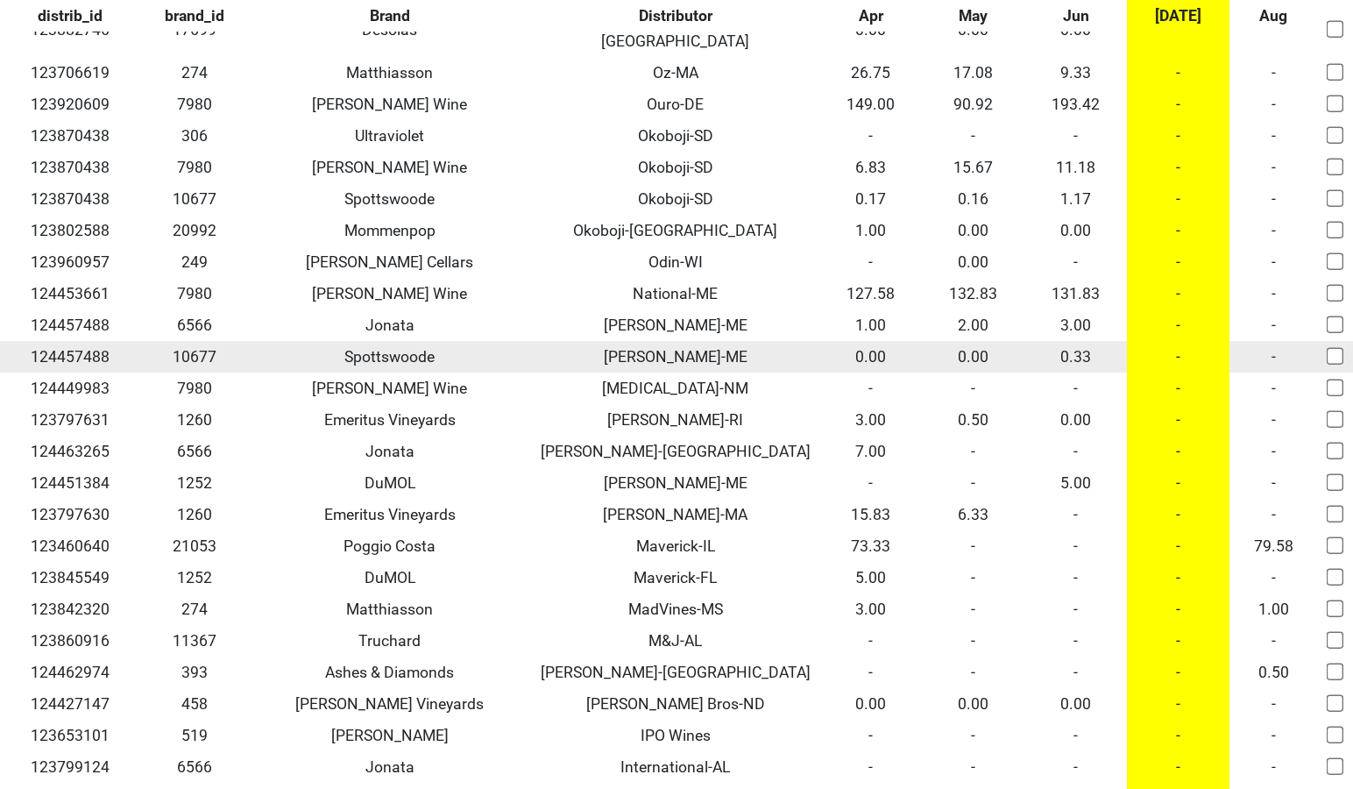
scroll to position [1207, 0]
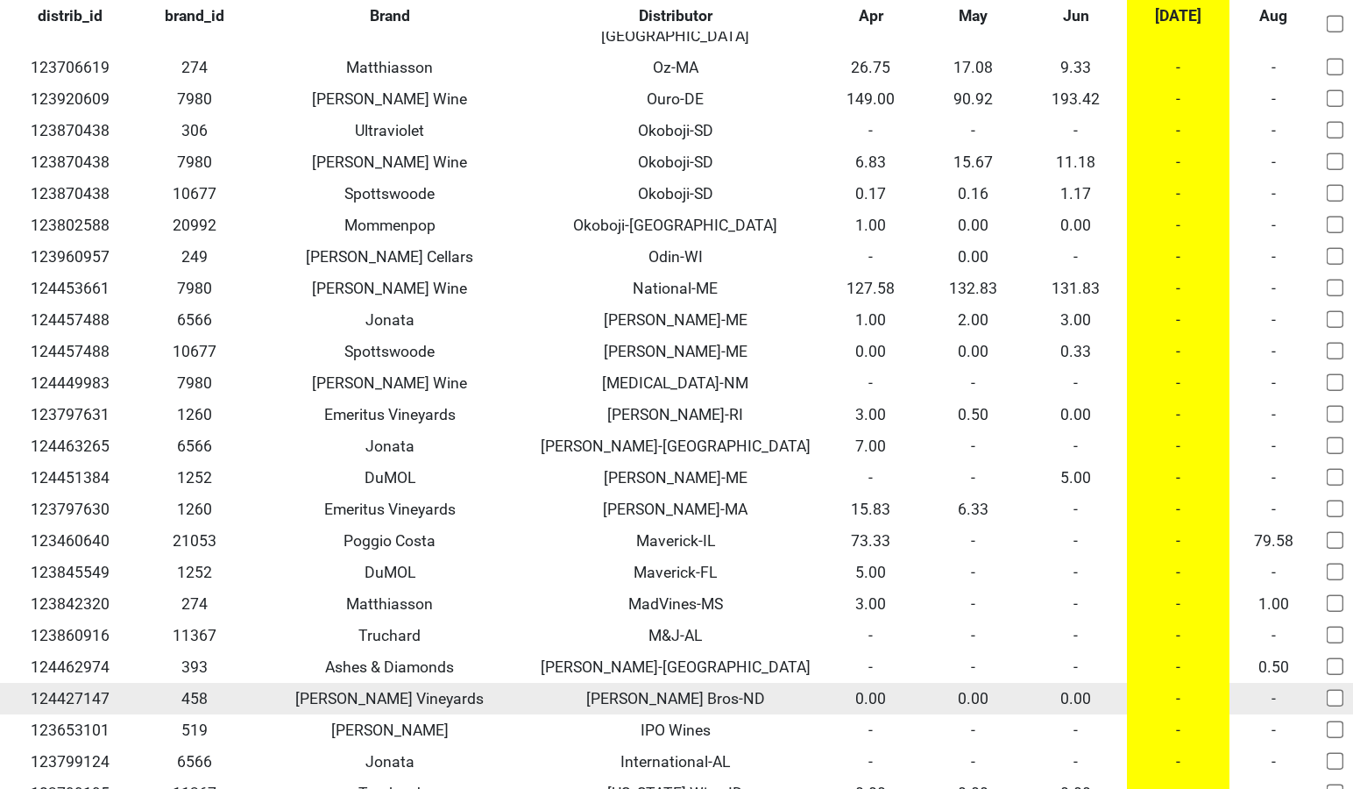
click at [1339, 689] on input "checkbox" at bounding box center [1336, 698] width 18 height 18
checkbox input "true"
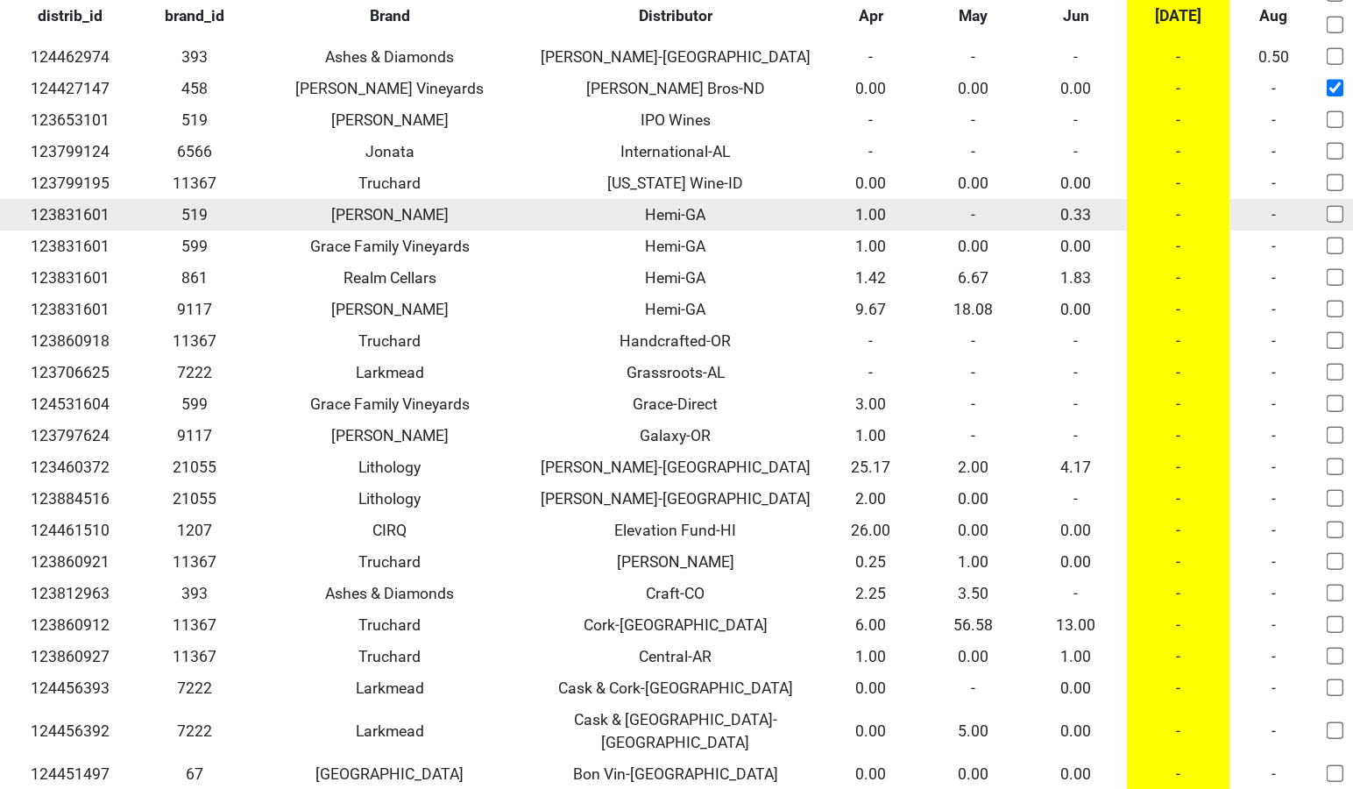
scroll to position [1818, 0]
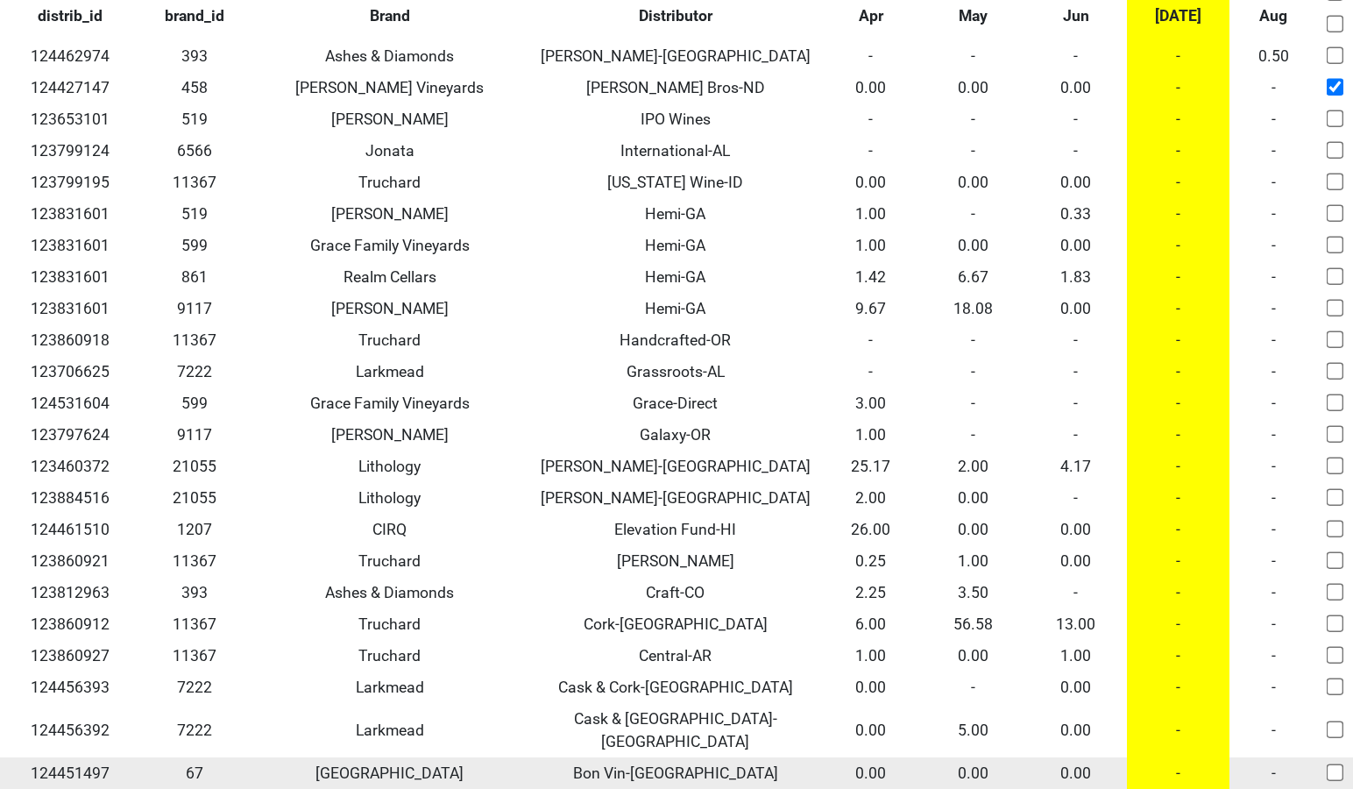
click at [1336, 763] on input "checkbox" at bounding box center [1336, 772] width 18 height 18
checkbox input "true"
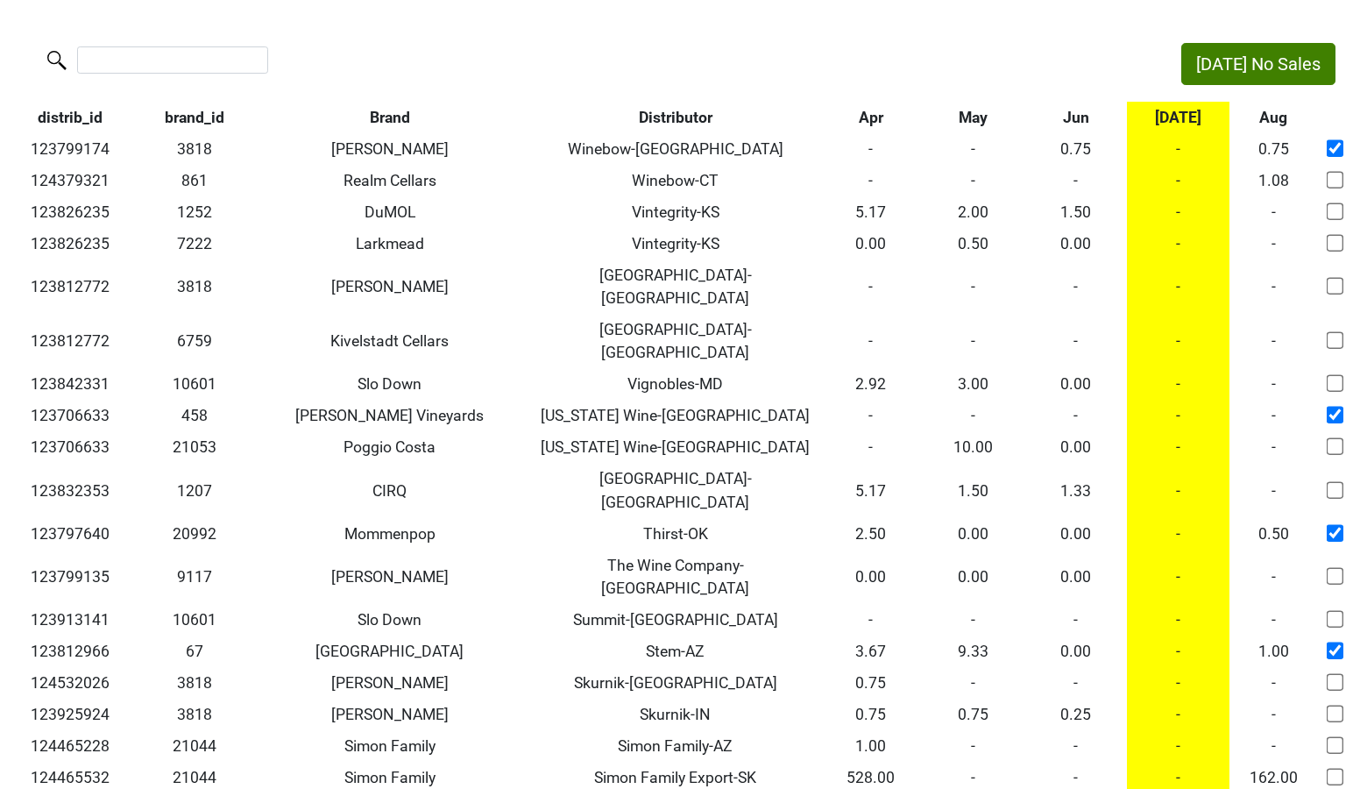
scroll to position [0, 0]
click at [1252, 59] on button "Jul No Sales" at bounding box center [1259, 65] width 154 height 42
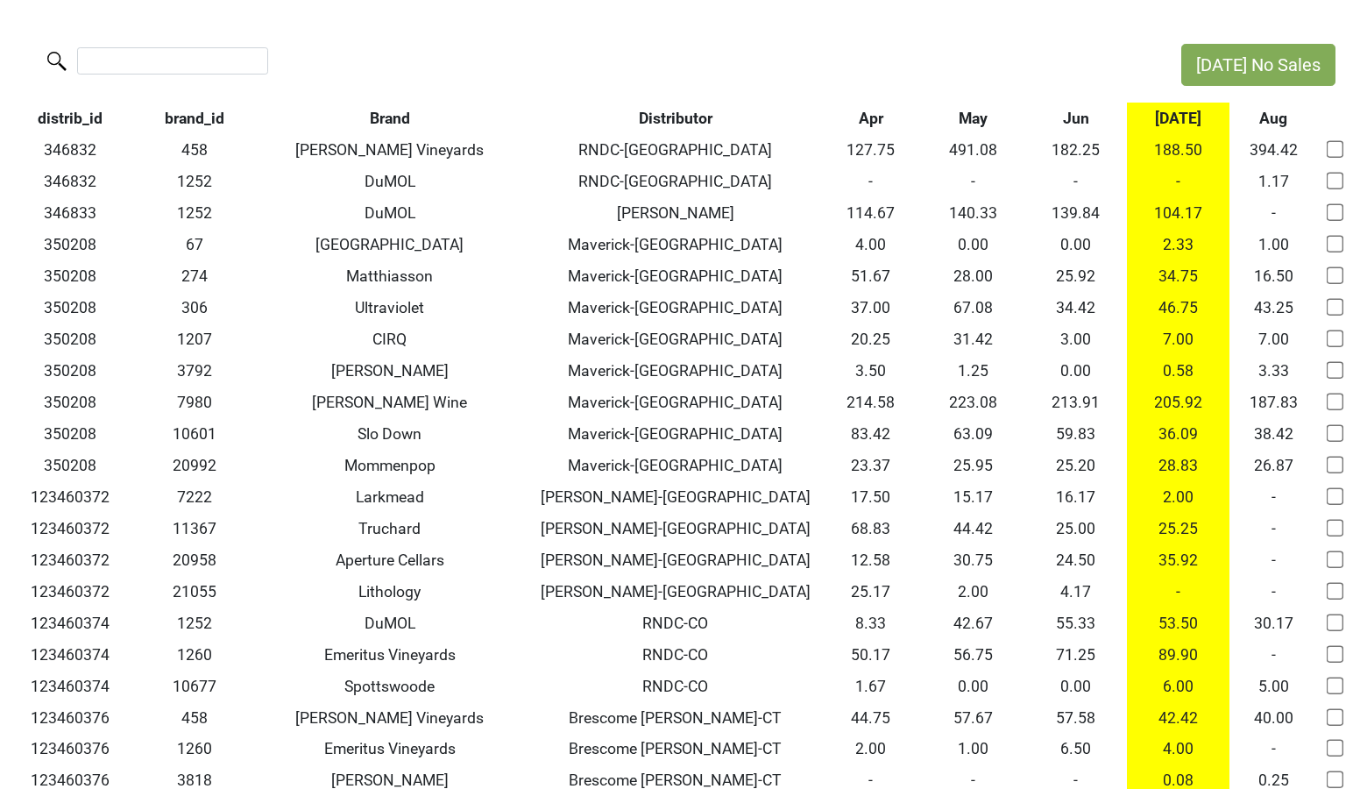
click at [1089, 119] on th "Jun" at bounding box center [1076, 119] width 103 height 32
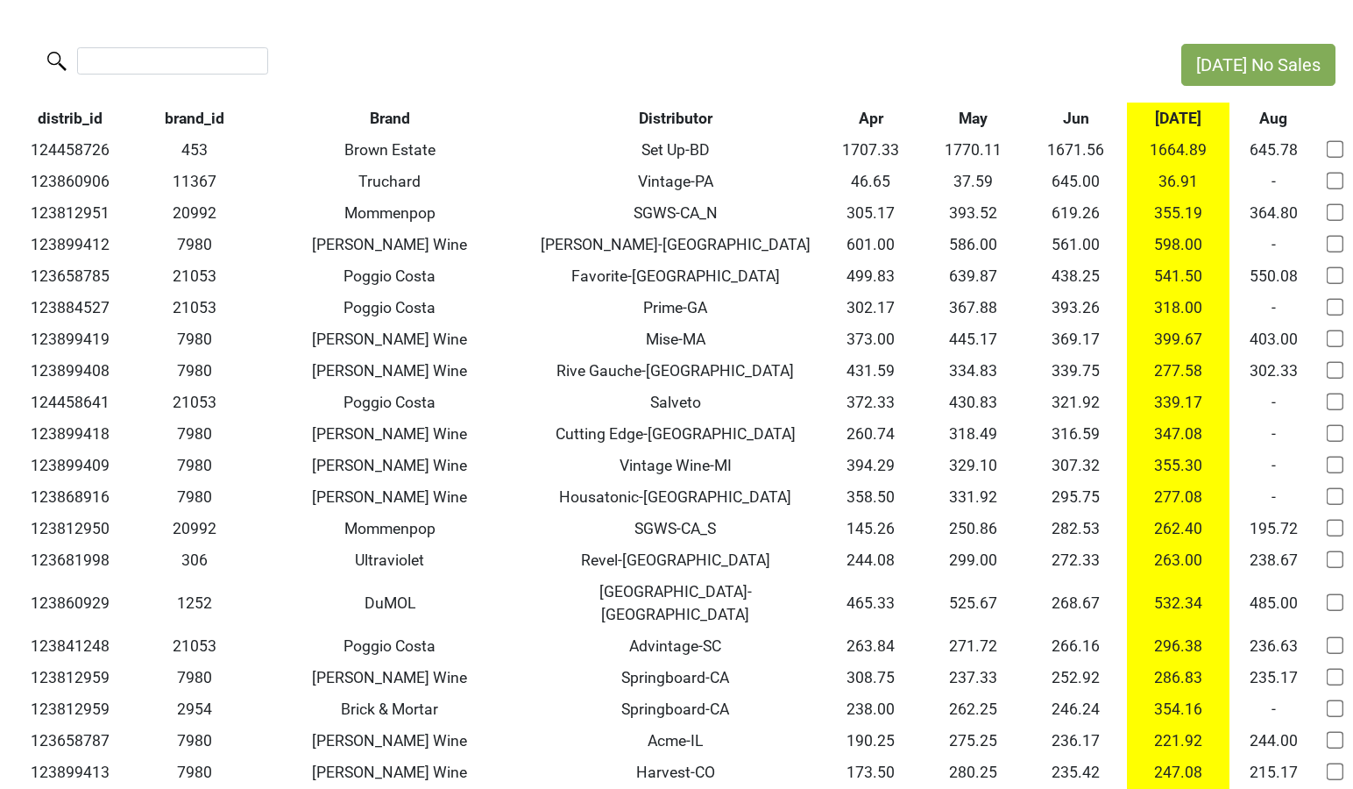
click at [1190, 117] on th "Jul" at bounding box center [1178, 119] width 103 height 32
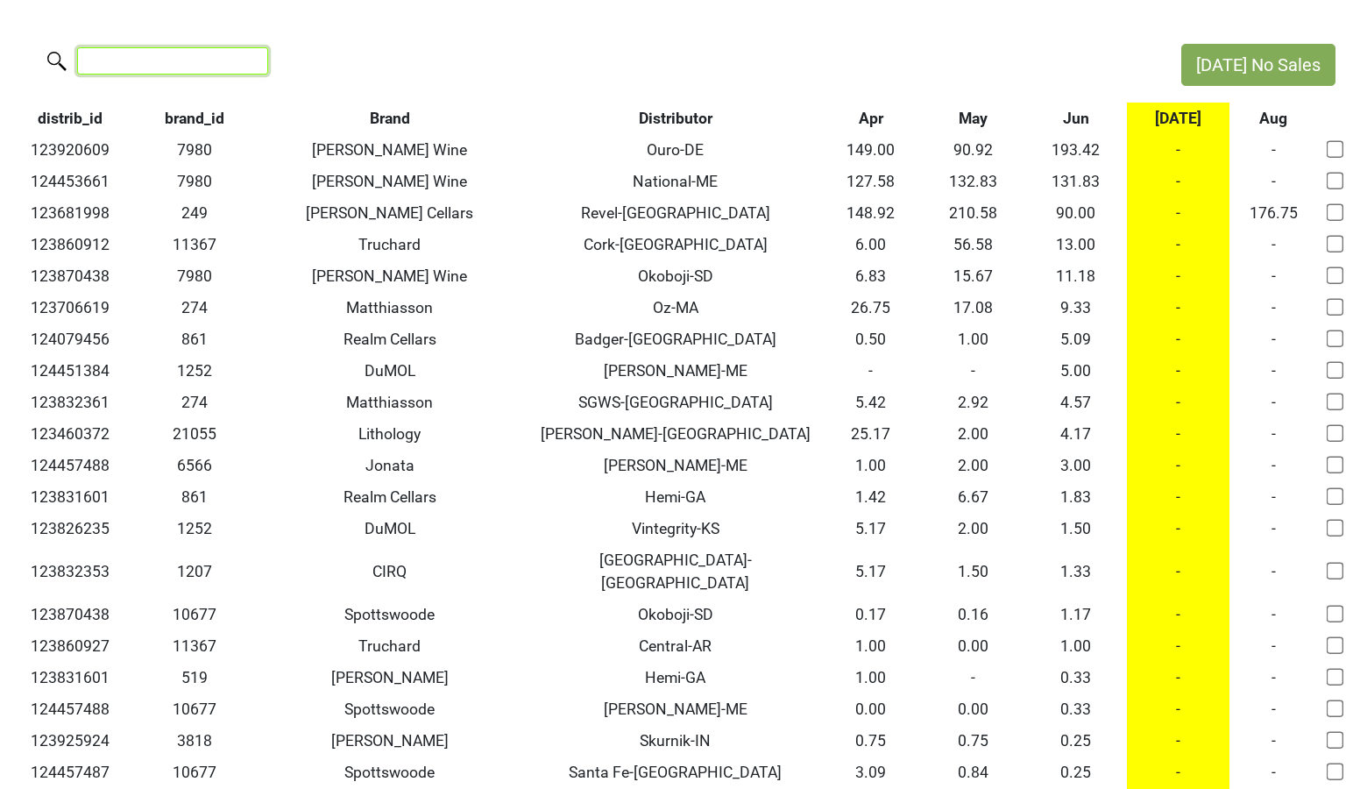
click at [184, 60] on input "search" at bounding box center [172, 60] width 191 height 27
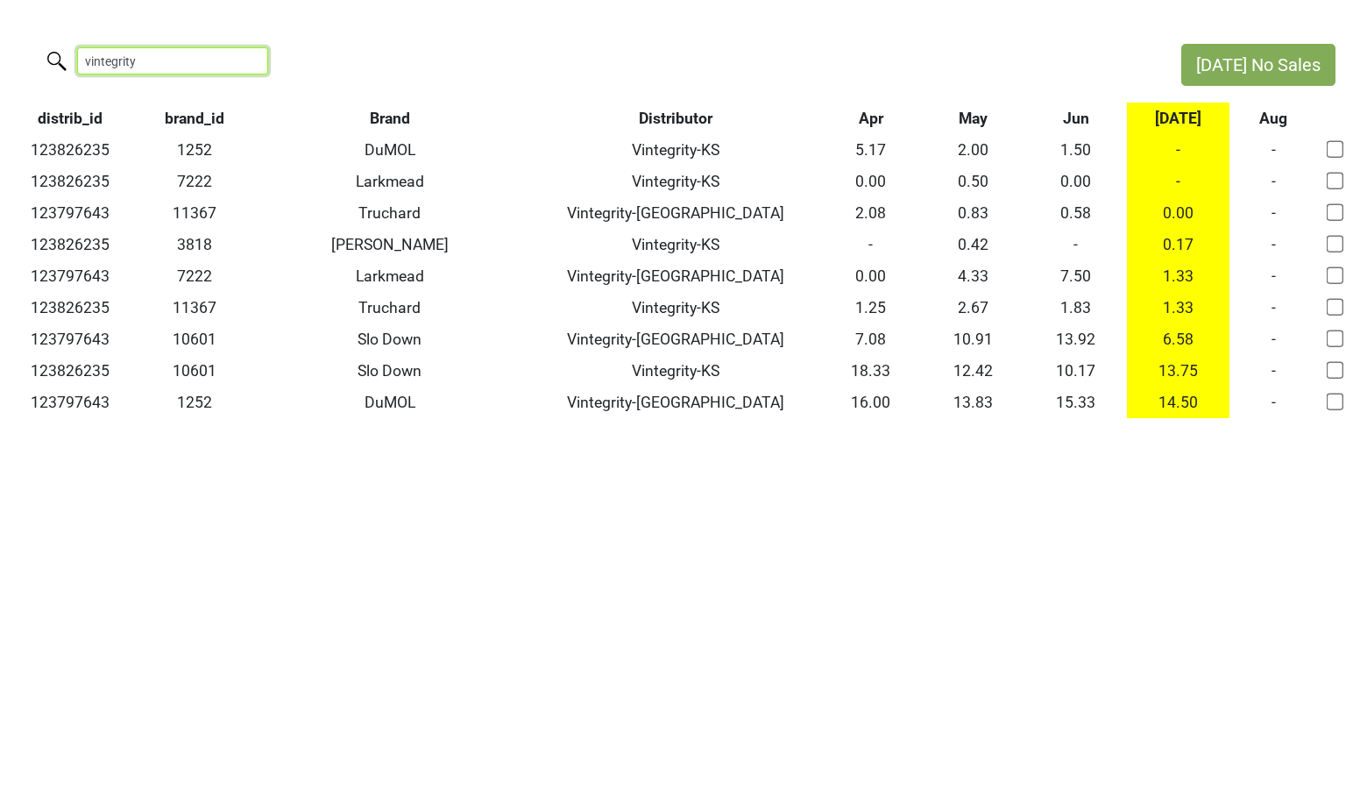
type input "vintegrity"
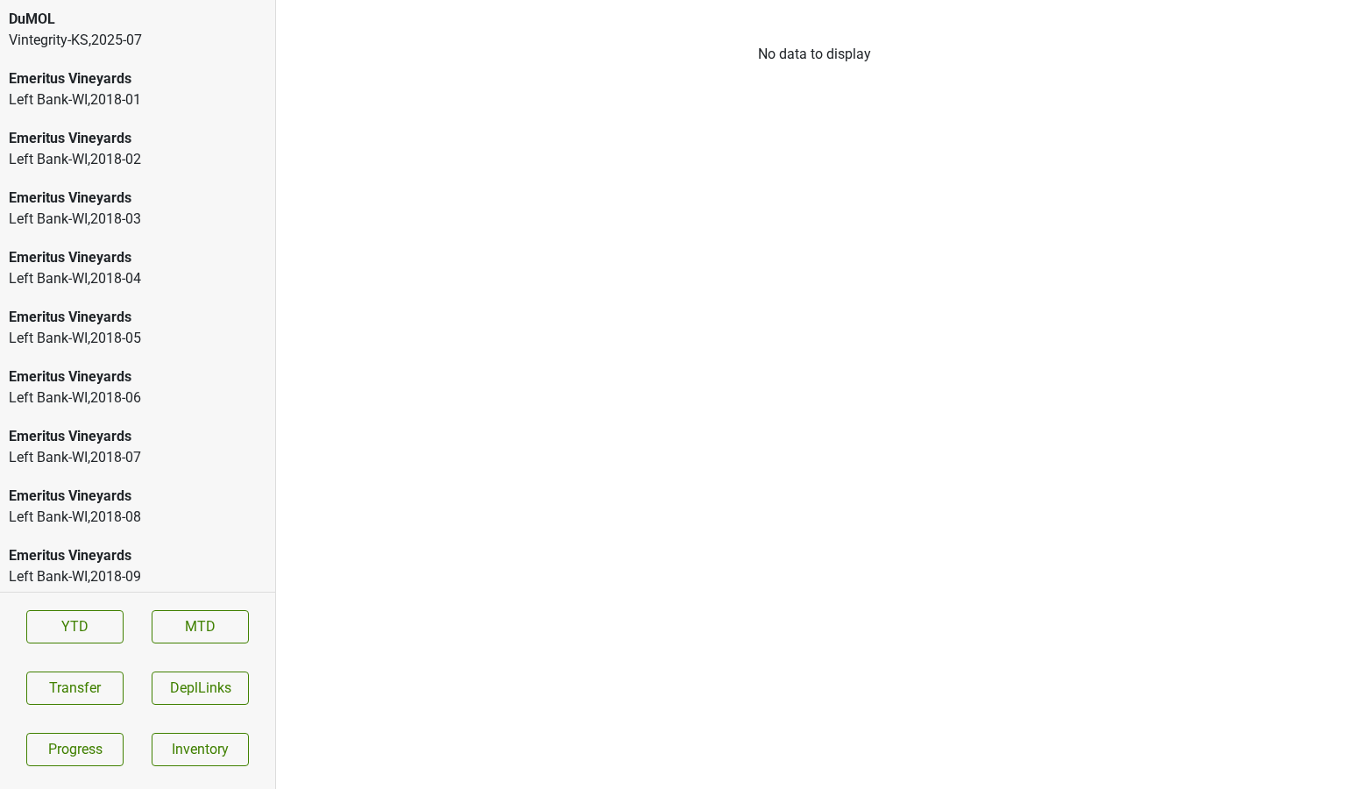
click at [92, 42] on div "Vintegrity-KS , 2025 - 07" at bounding box center [138, 40] width 258 height 21
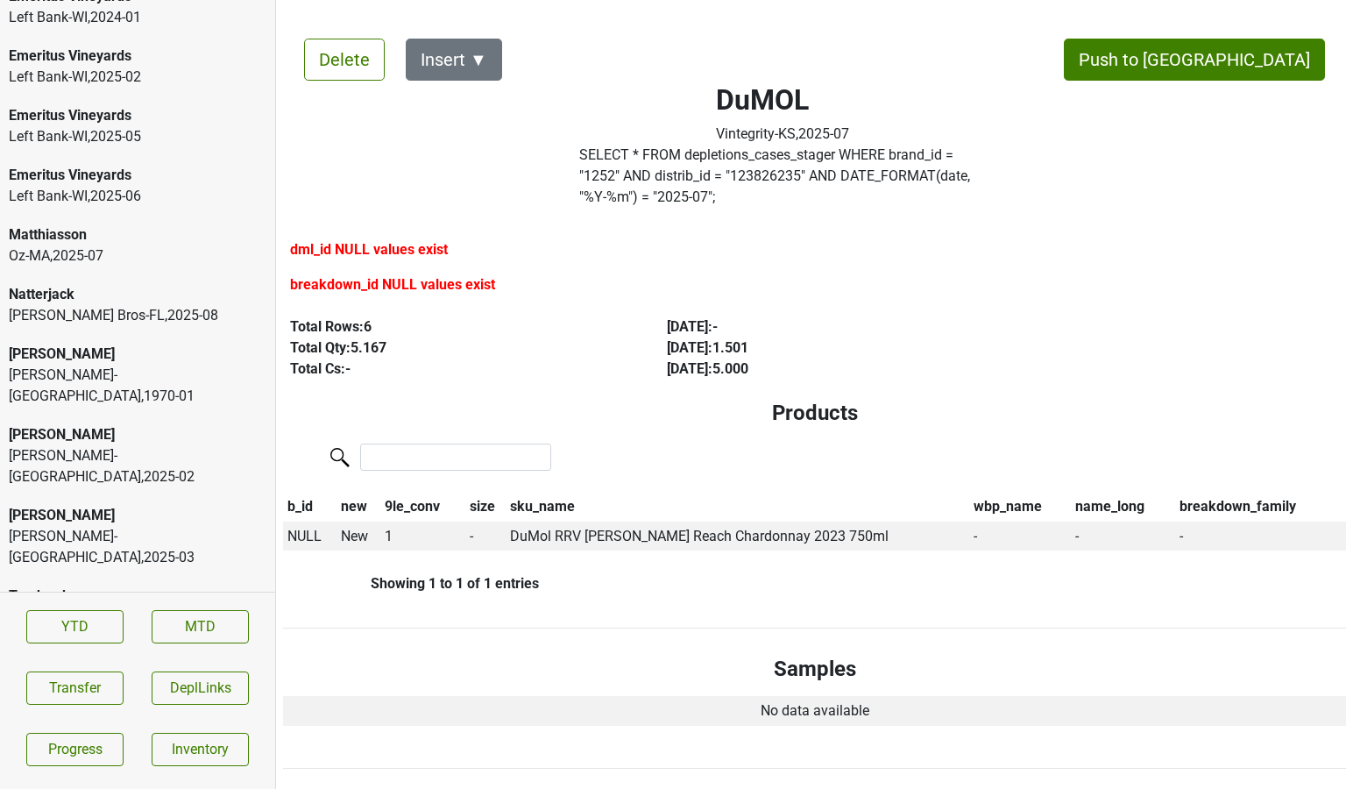
scroll to position [2818, 0]
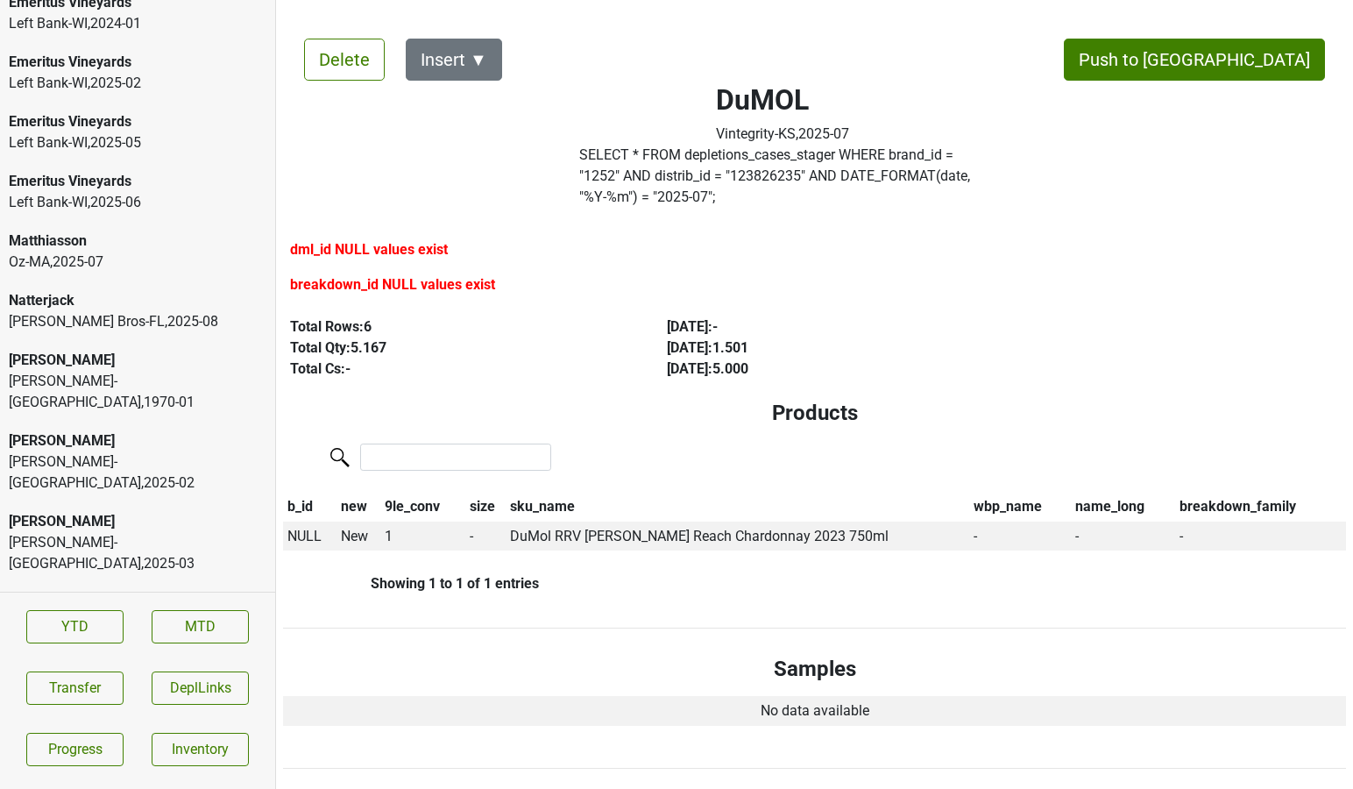
click at [68, 258] on div "Oz-[GEOGRAPHIC_DATA] , 2025 - 07" at bounding box center [138, 262] width 258 height 21
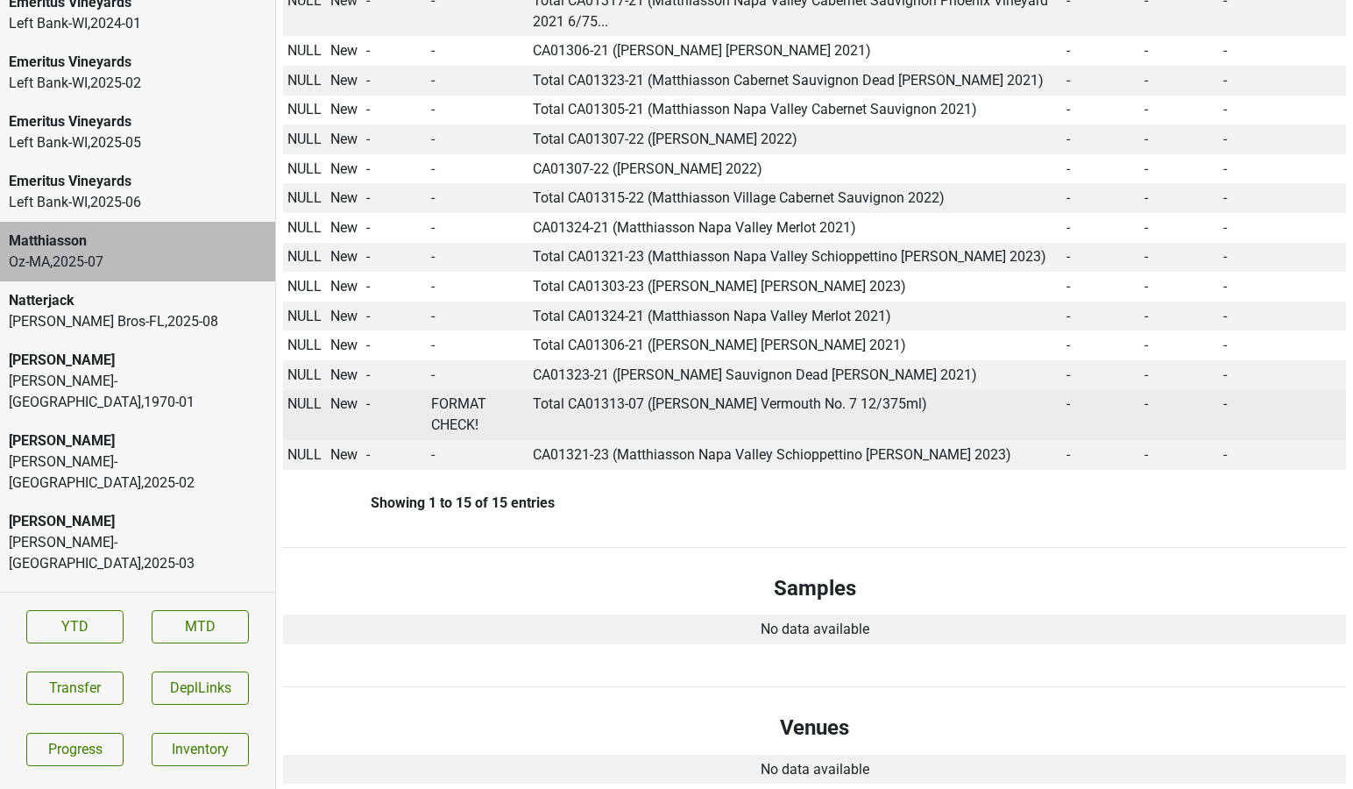
scroll to position [0, 0]
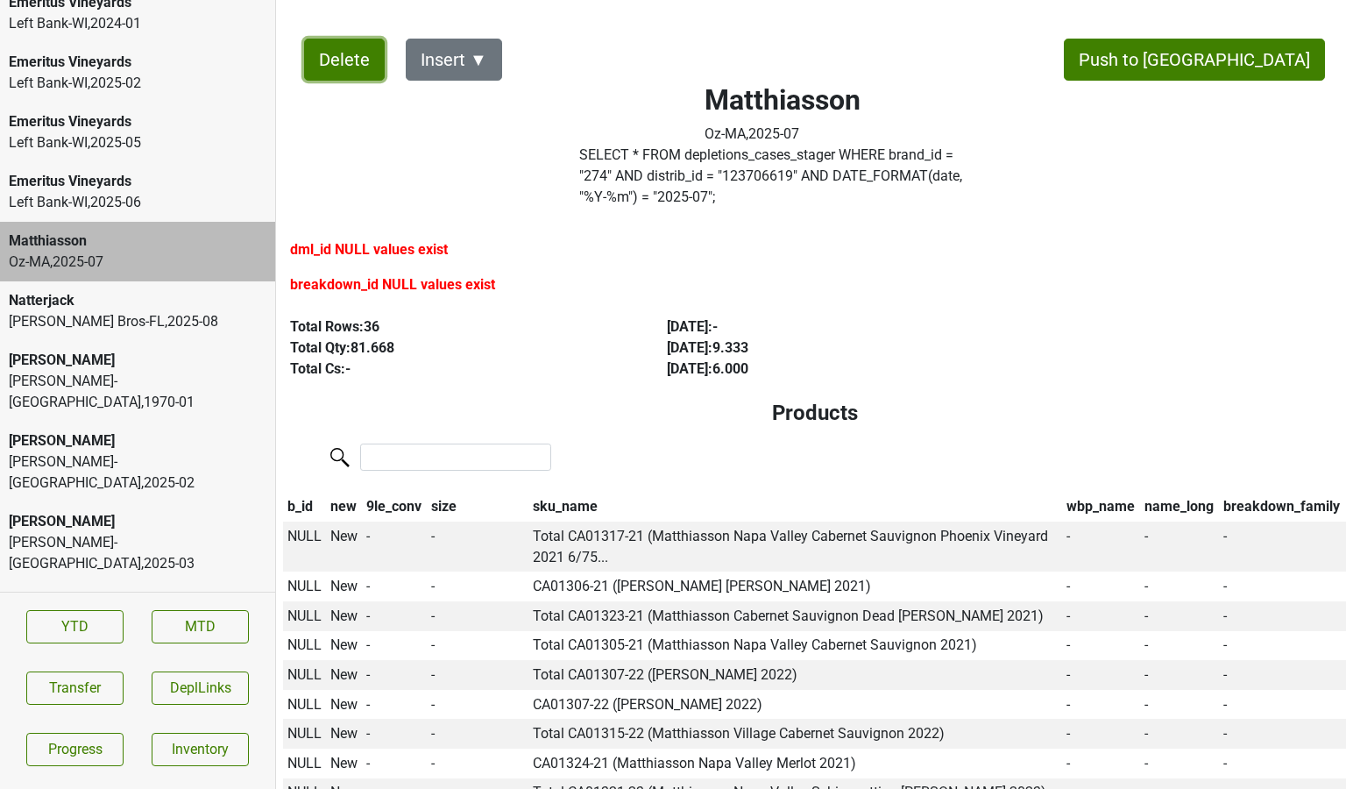
click at [347, 51] on button "Delete" at bounding box center [344, 60] width 81 height 42
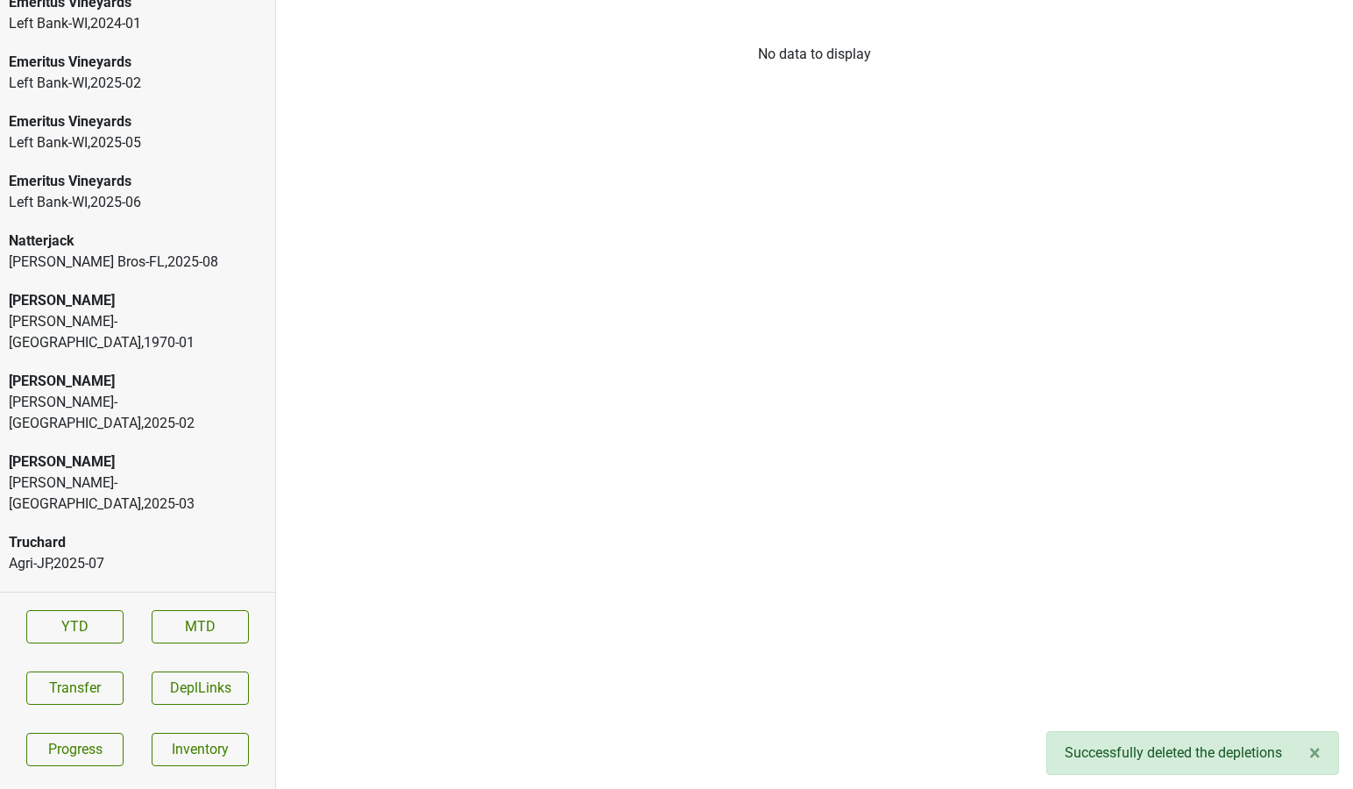
scroll to position [2806, 0]
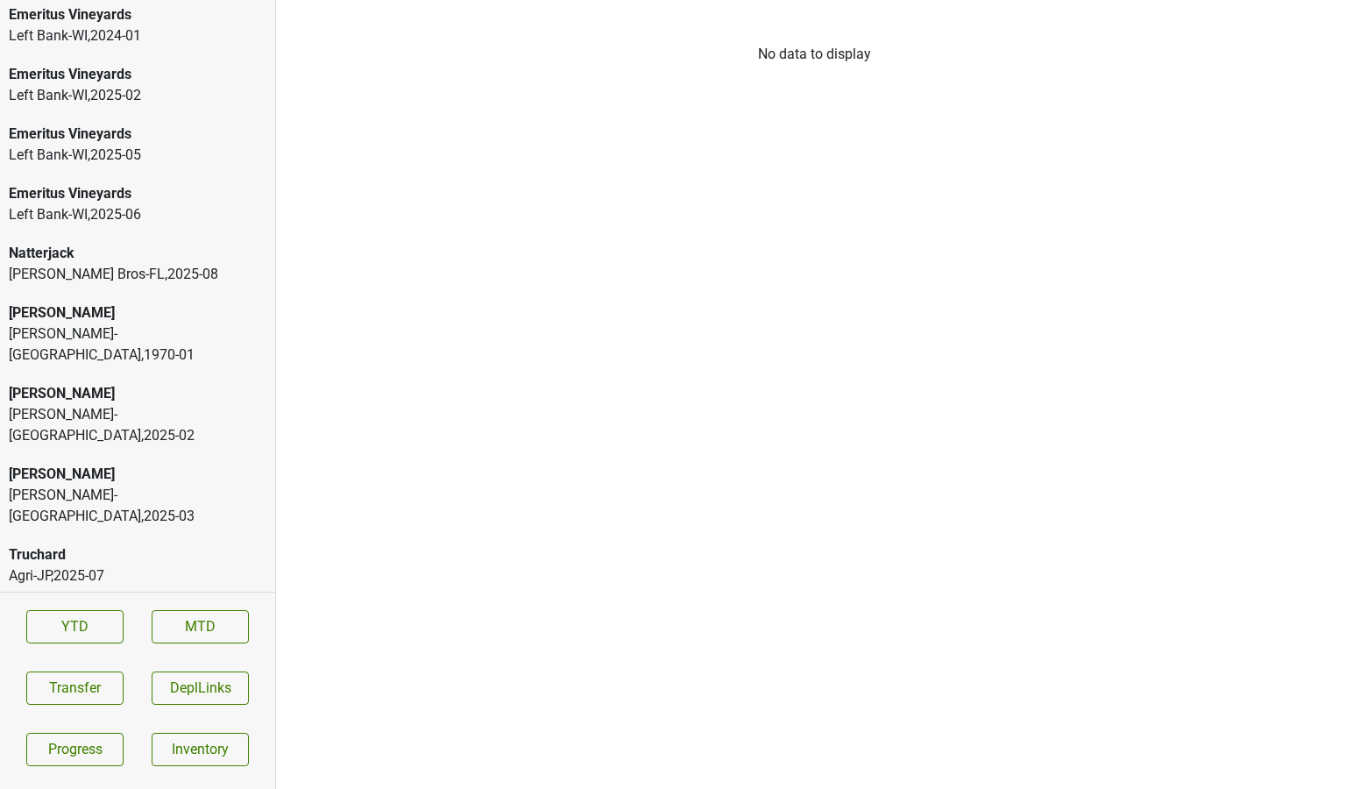
click at [541, 353] on div "Distributors List No data to display" at bounding box center [814, 394] width 1077 height 789
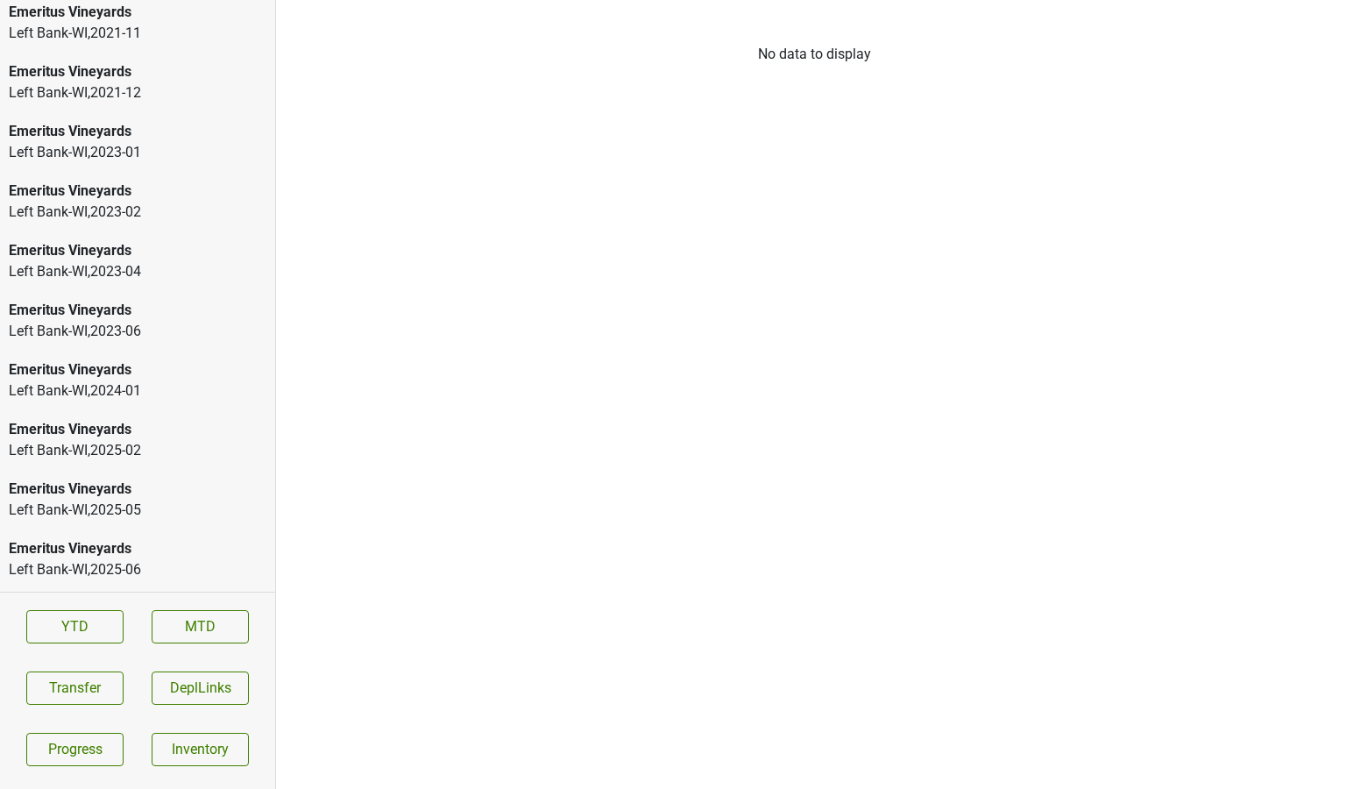
scroll to position [2866, 0]
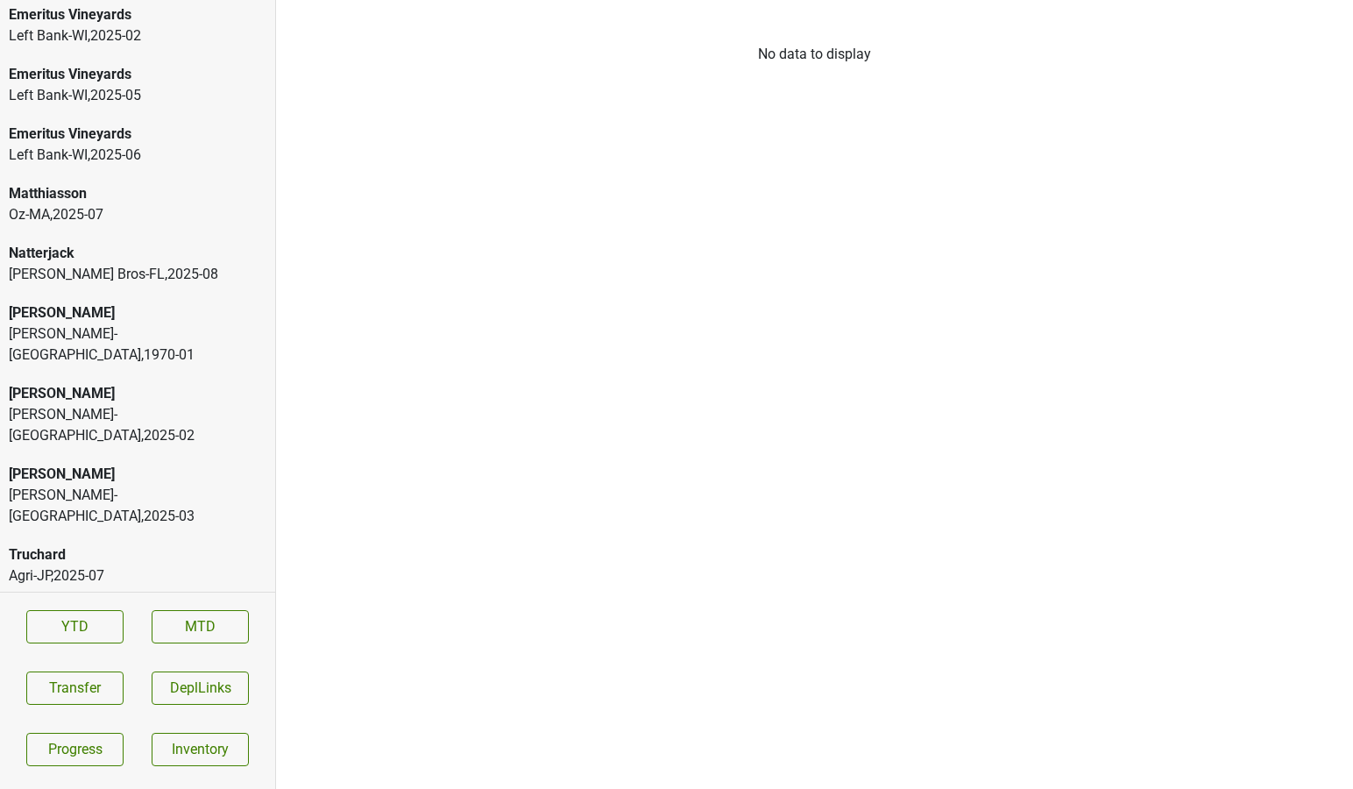
click at [107, 206] on div "Oz-[GEOGRAPHIC_DATA] , 2025 - 07" at bounding box center [138, 214] width 258 height 21
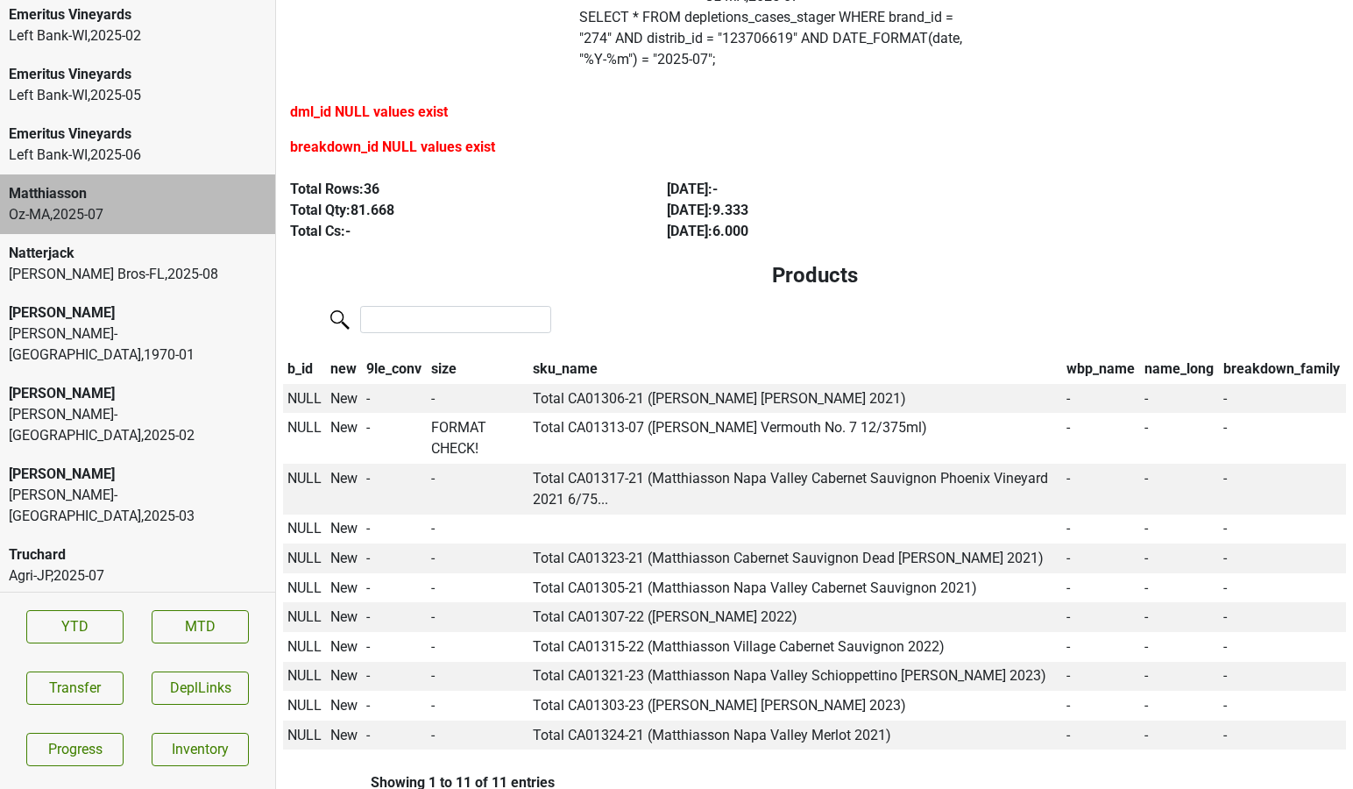
scroll to position [0, 0]
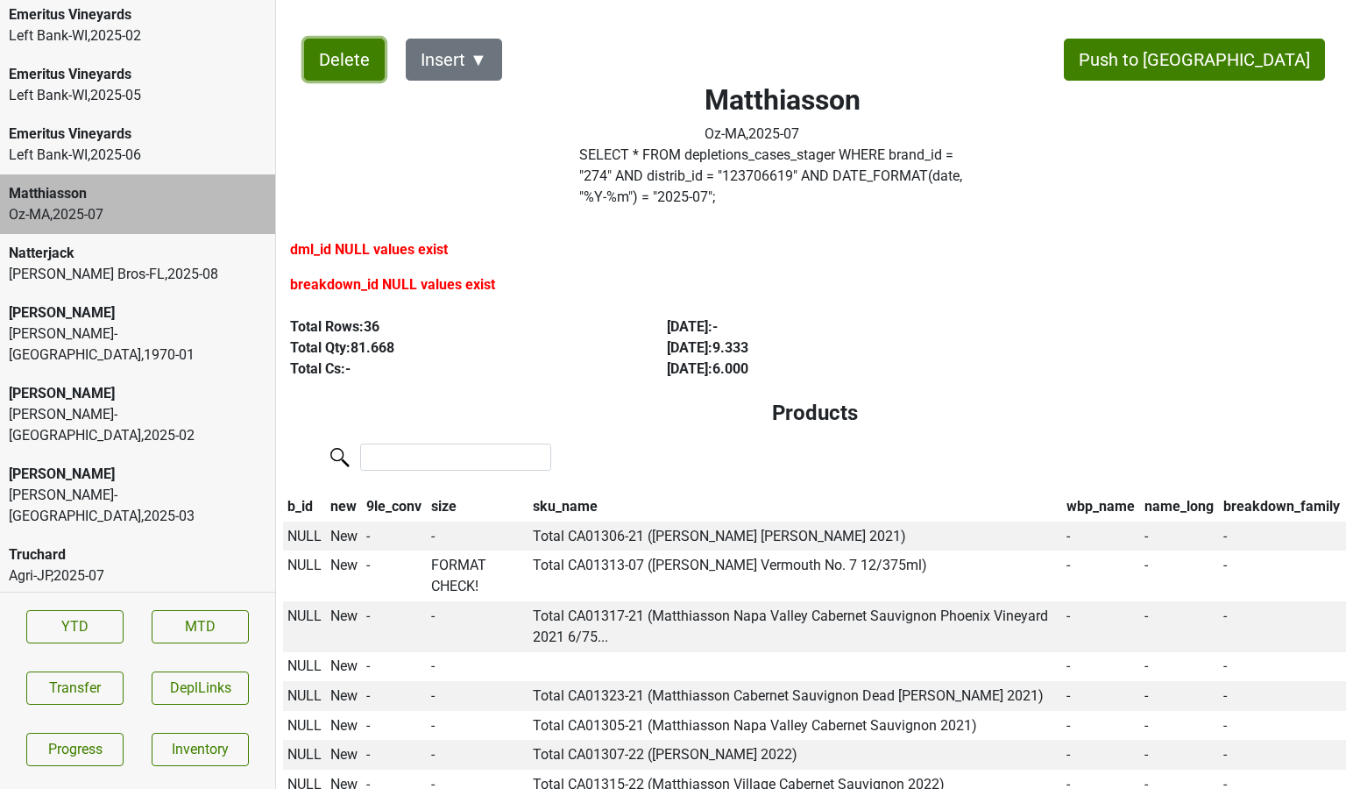
click at [344, 58] on button "Delete" at bounding box center [344, 60] width 81 height 42
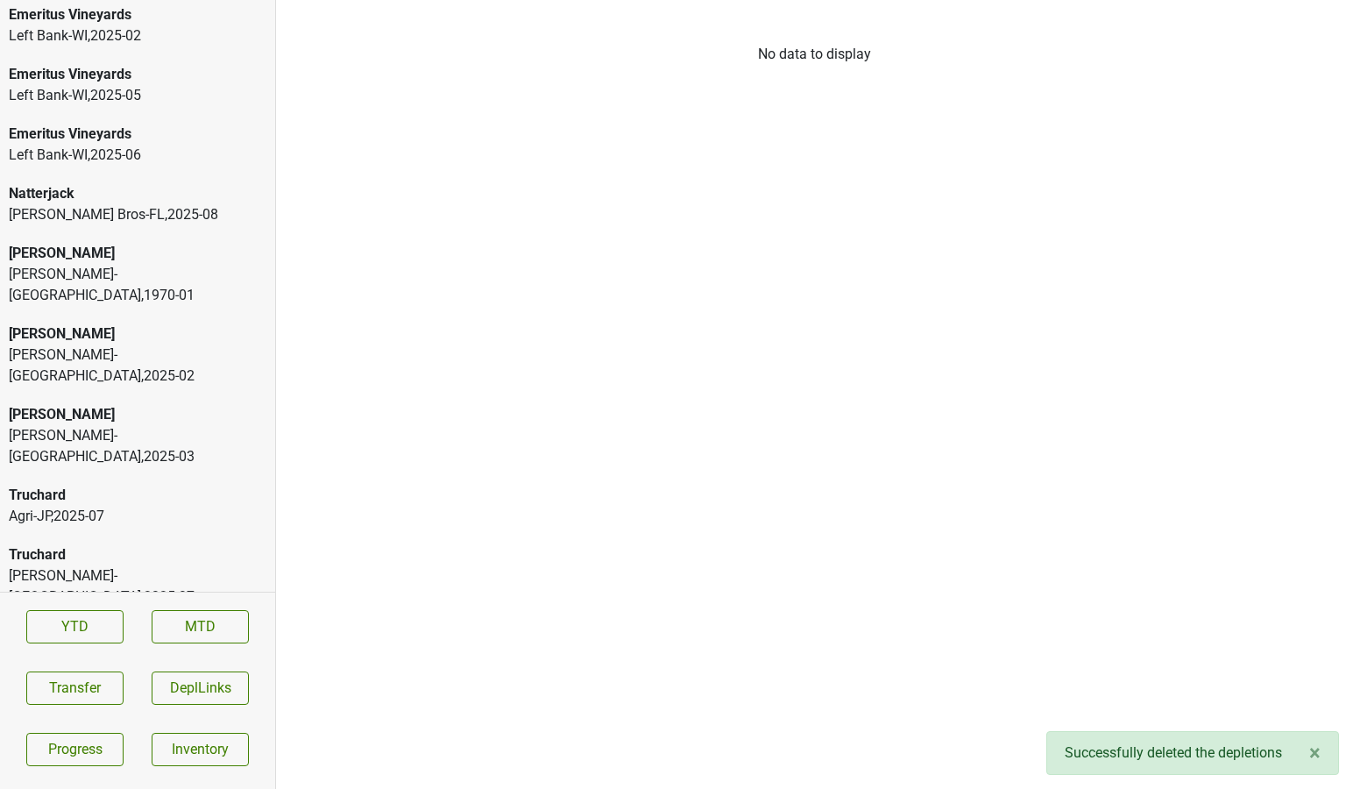
scroll to position [2806, 0]
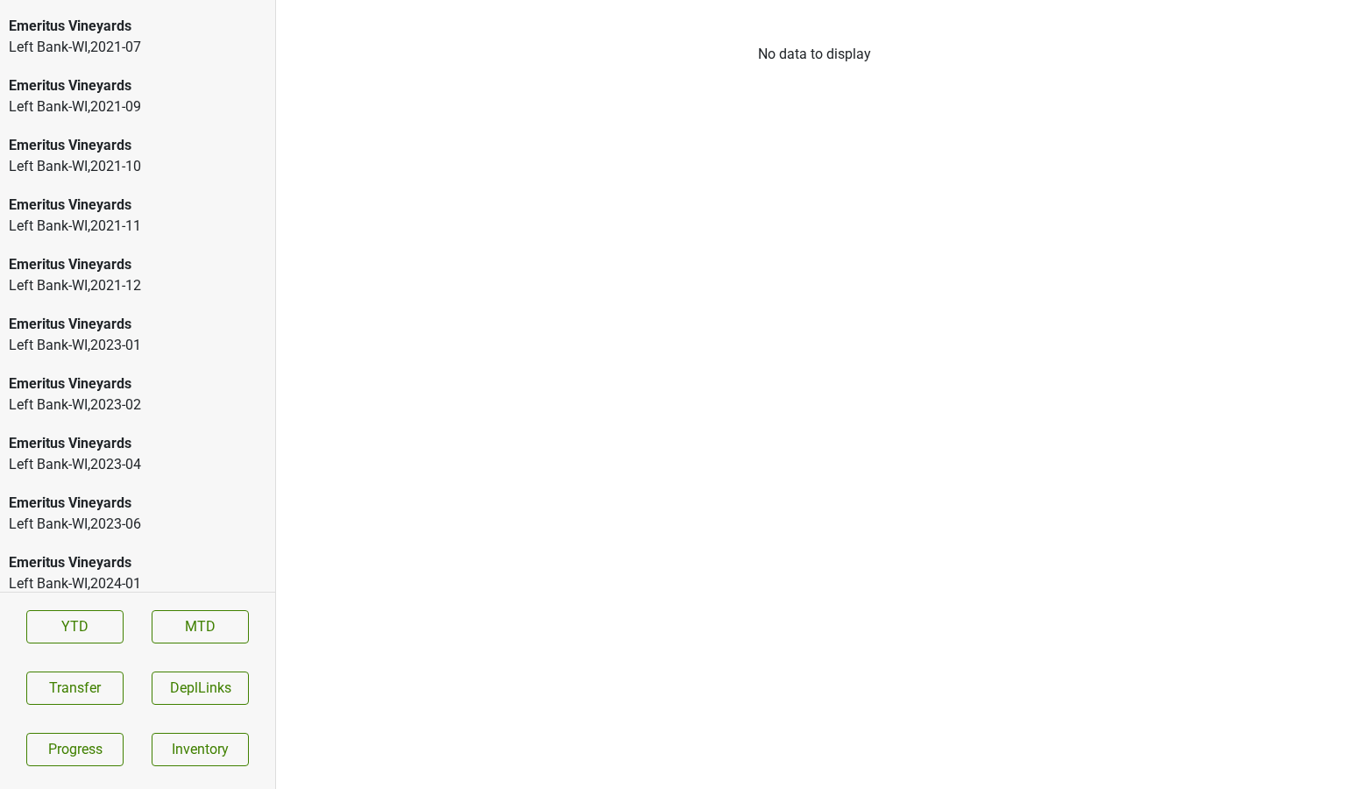
scroll to position [2866, 0]
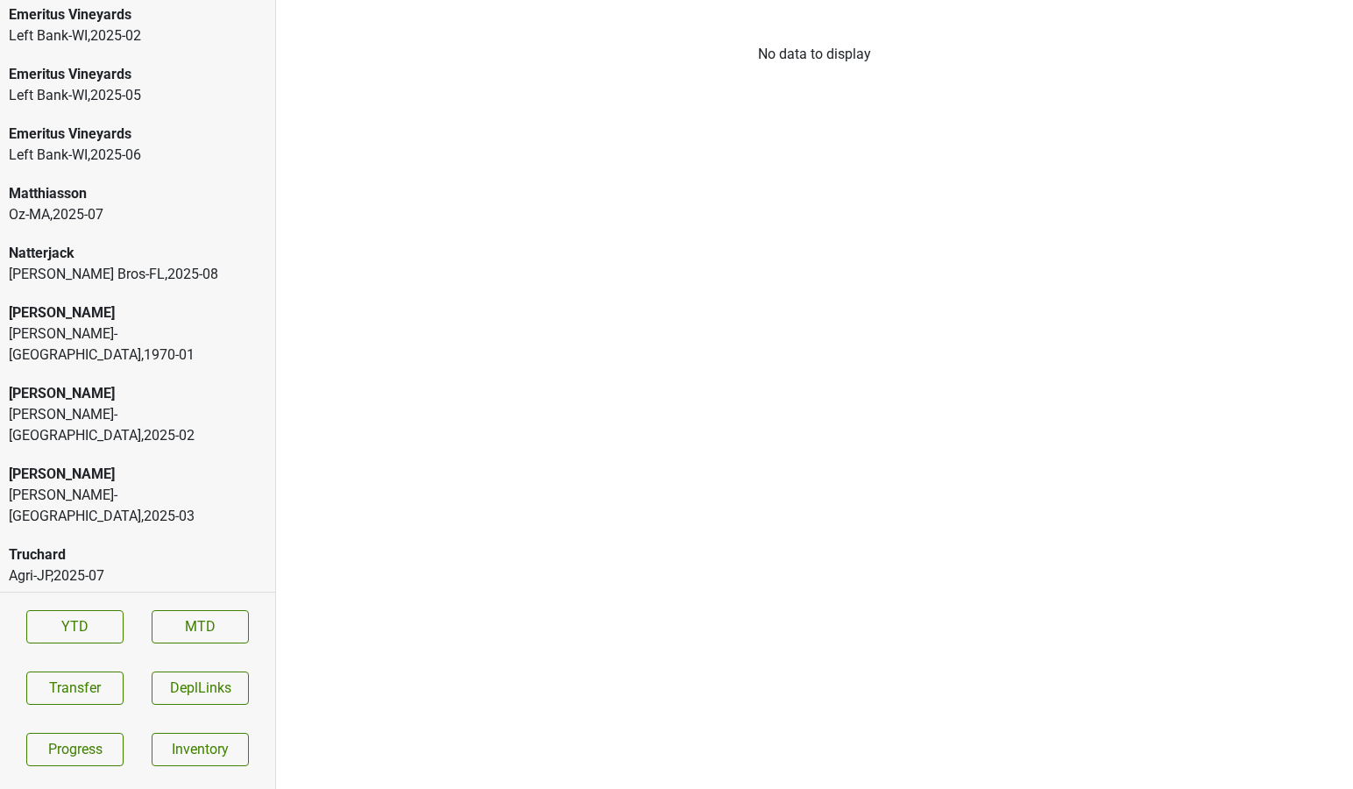
click at [97, 209] on div "Oz-[GEOGRAPHIC_DATA] , 2025 - 07" at bounding box center [138, 214] width 258 height 21
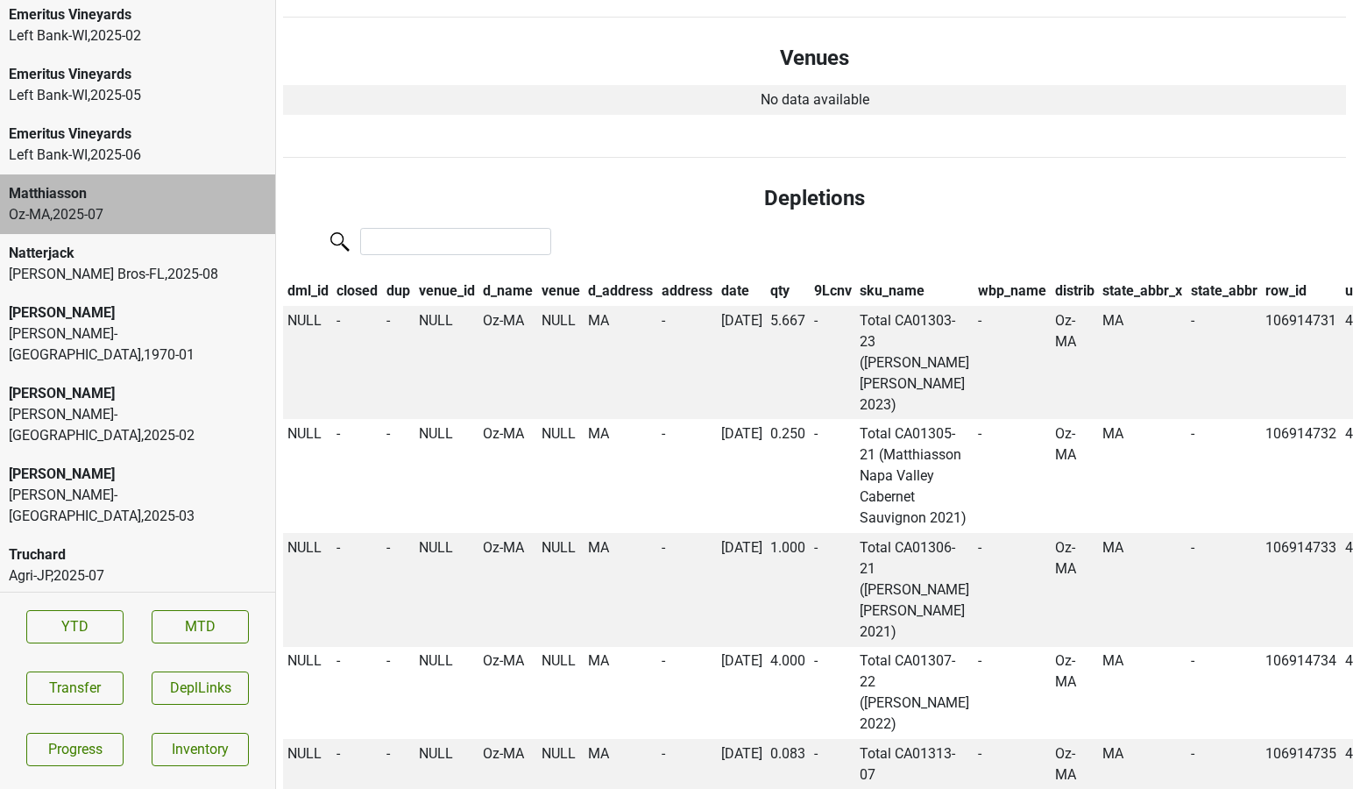
scroll to position [0, 0]
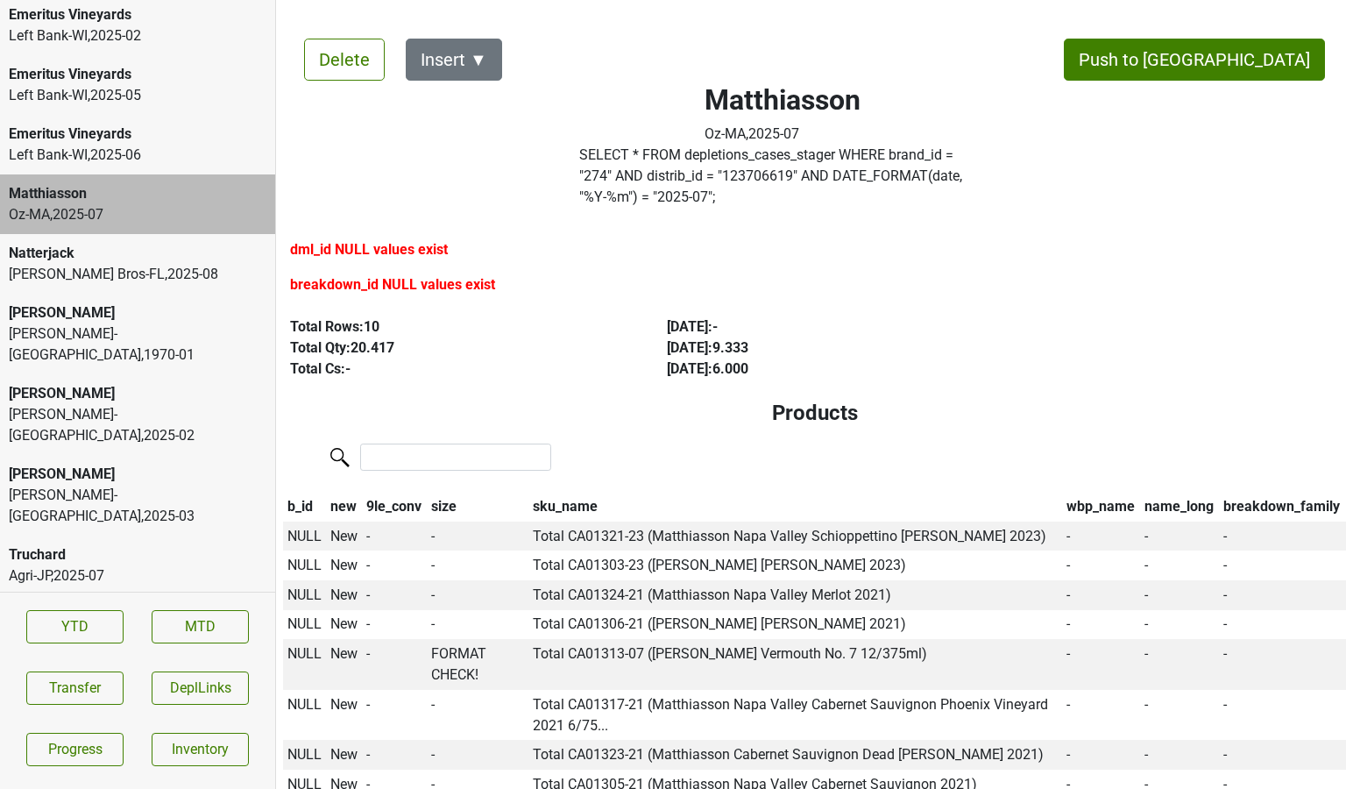
click at [756, 157] on label "SELECT * FROM depletions_cases_stager WHERE brand_id = " 274 " AND distrib_id =…" at bounding box center [782, 176] width 407 height 63
